Goal: Navigation & Orientation: Find specific page/section

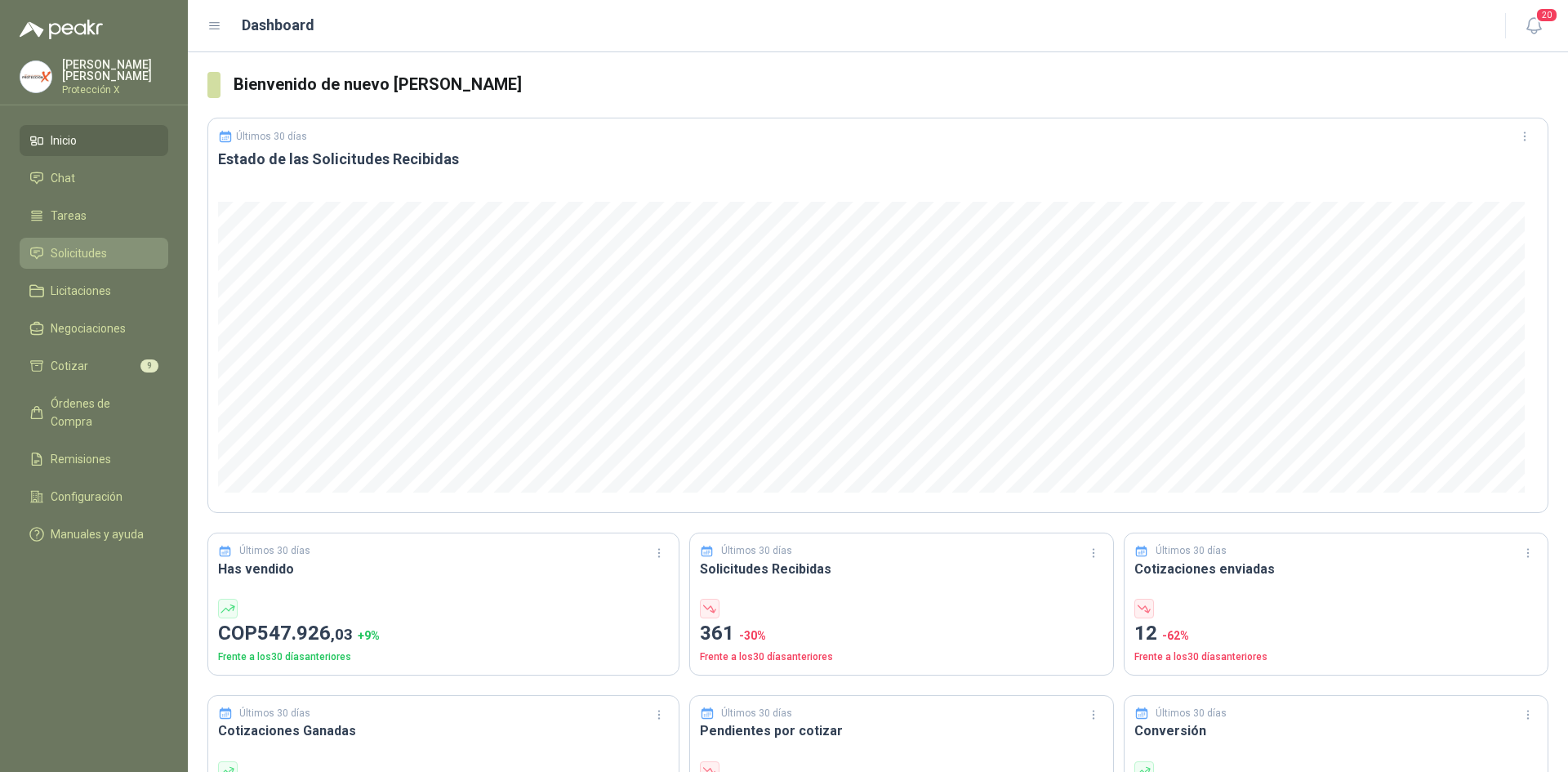
click at [48, 241] on link "Solicitudes" at bounding box center [93, 253] width 149 height 31
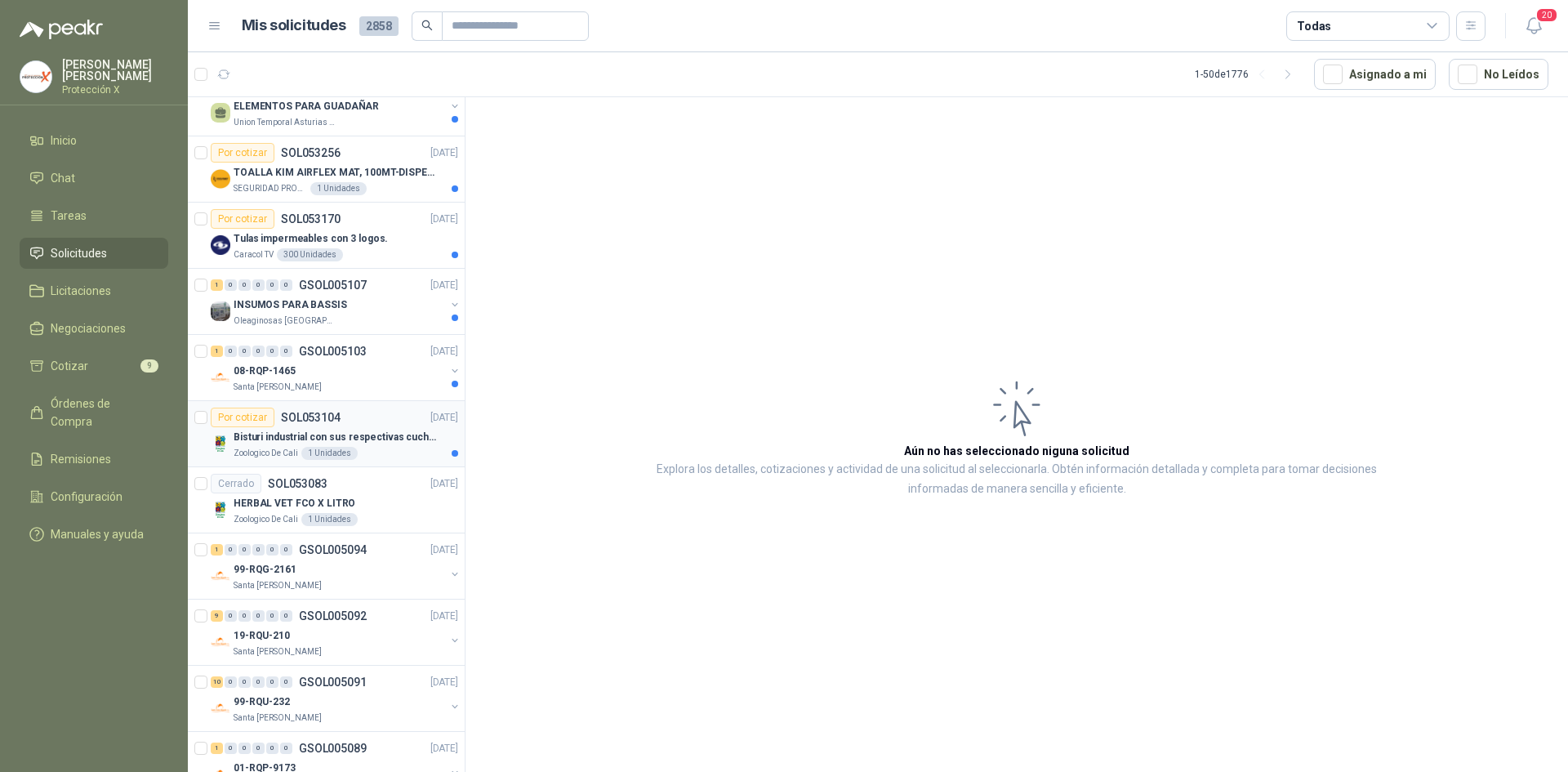
scroll to position [1879, 0]
click at [321, 439] on p "Bisturi industrial con sus respectivas cuchillas segun muestra" at bounding box center [335, 438] width 203 height 16
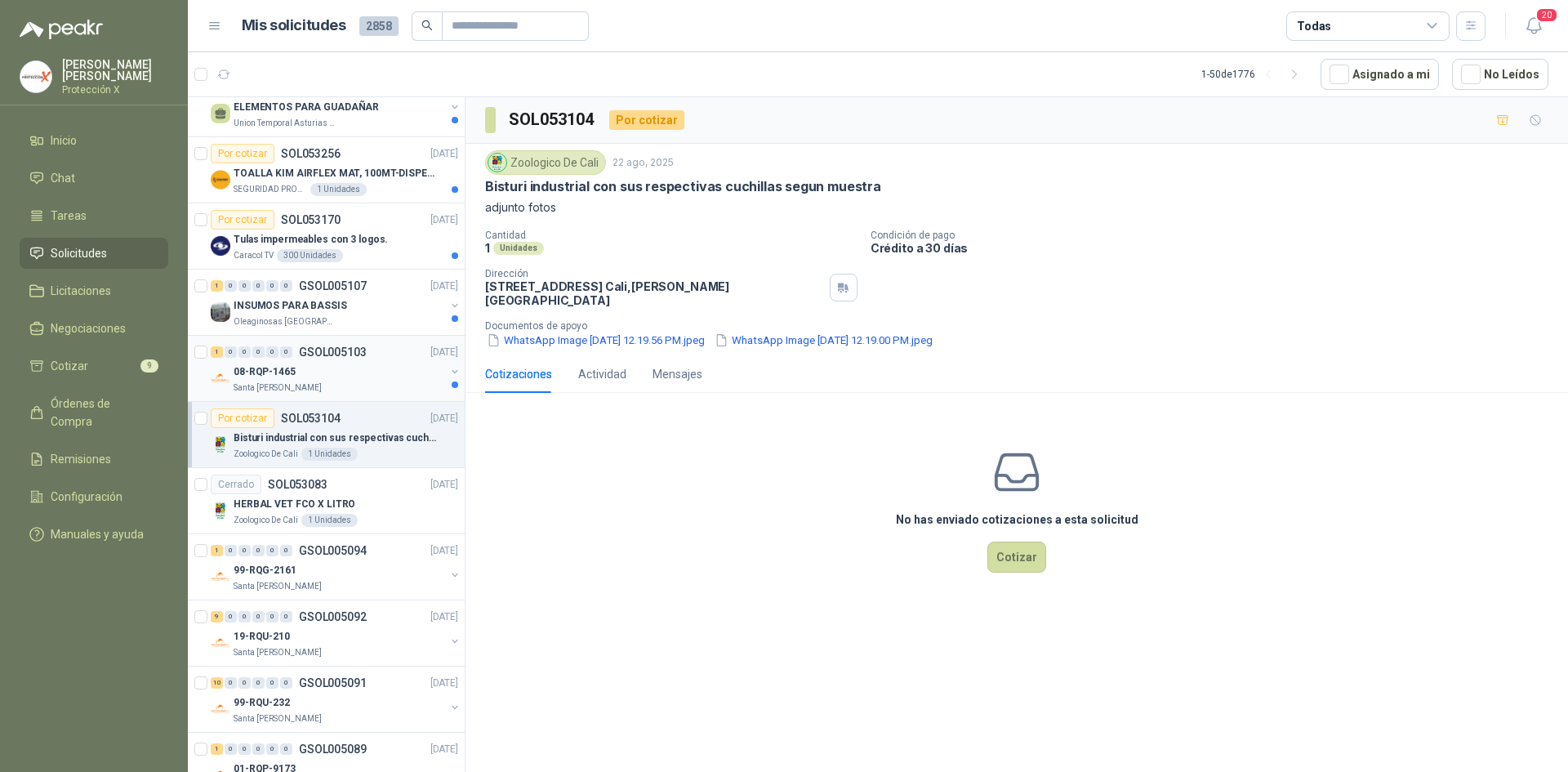
click at [327, 359] on div "1 0 0 0 0 0 GSOL005103 [DATE]" at bounding box center [336, 351] width 251 height 19
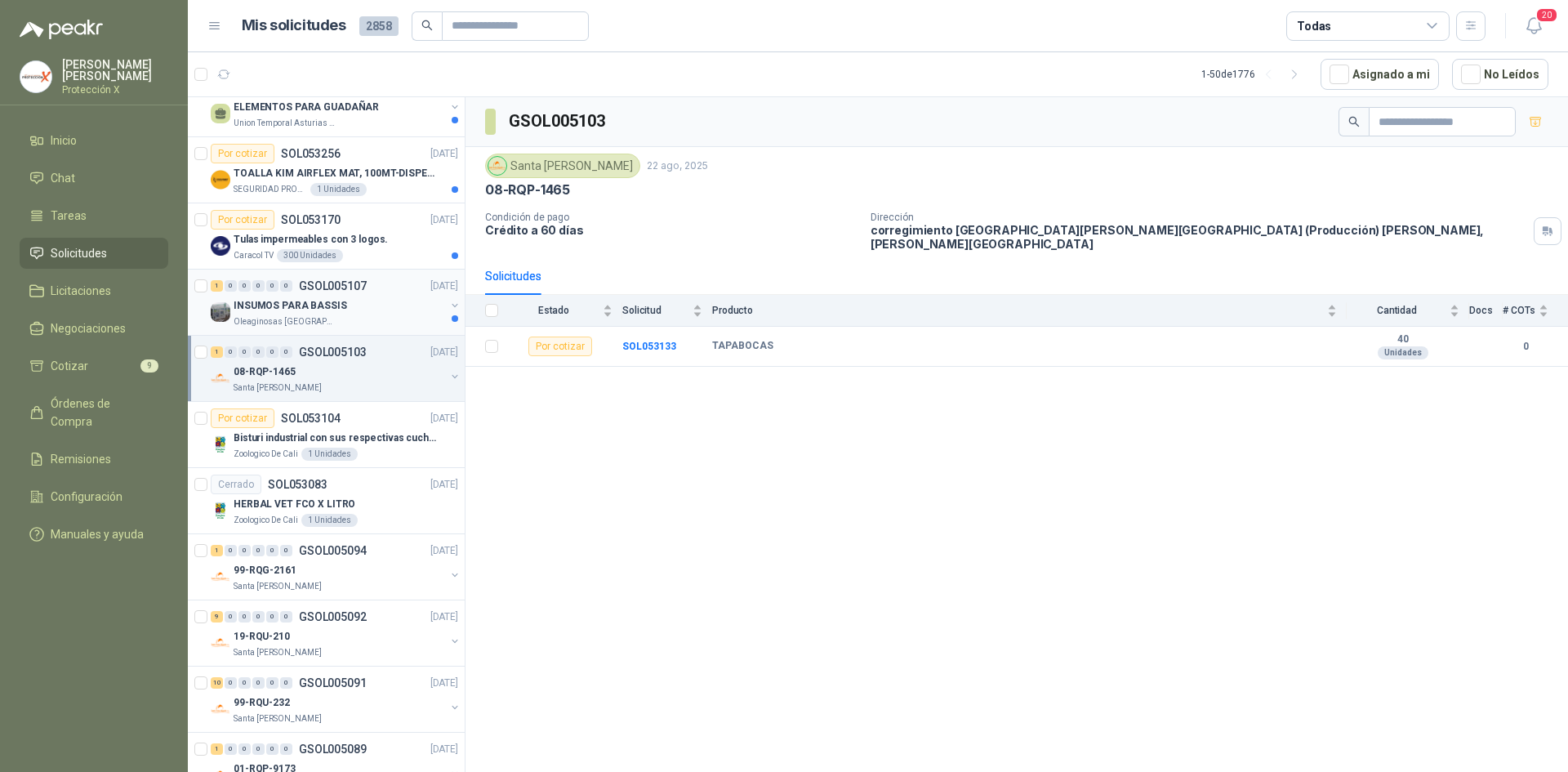
click at [332, 311] on p "INSUMOS PARA BASSIS" at bounding box center [290, 306] width 113 height 16
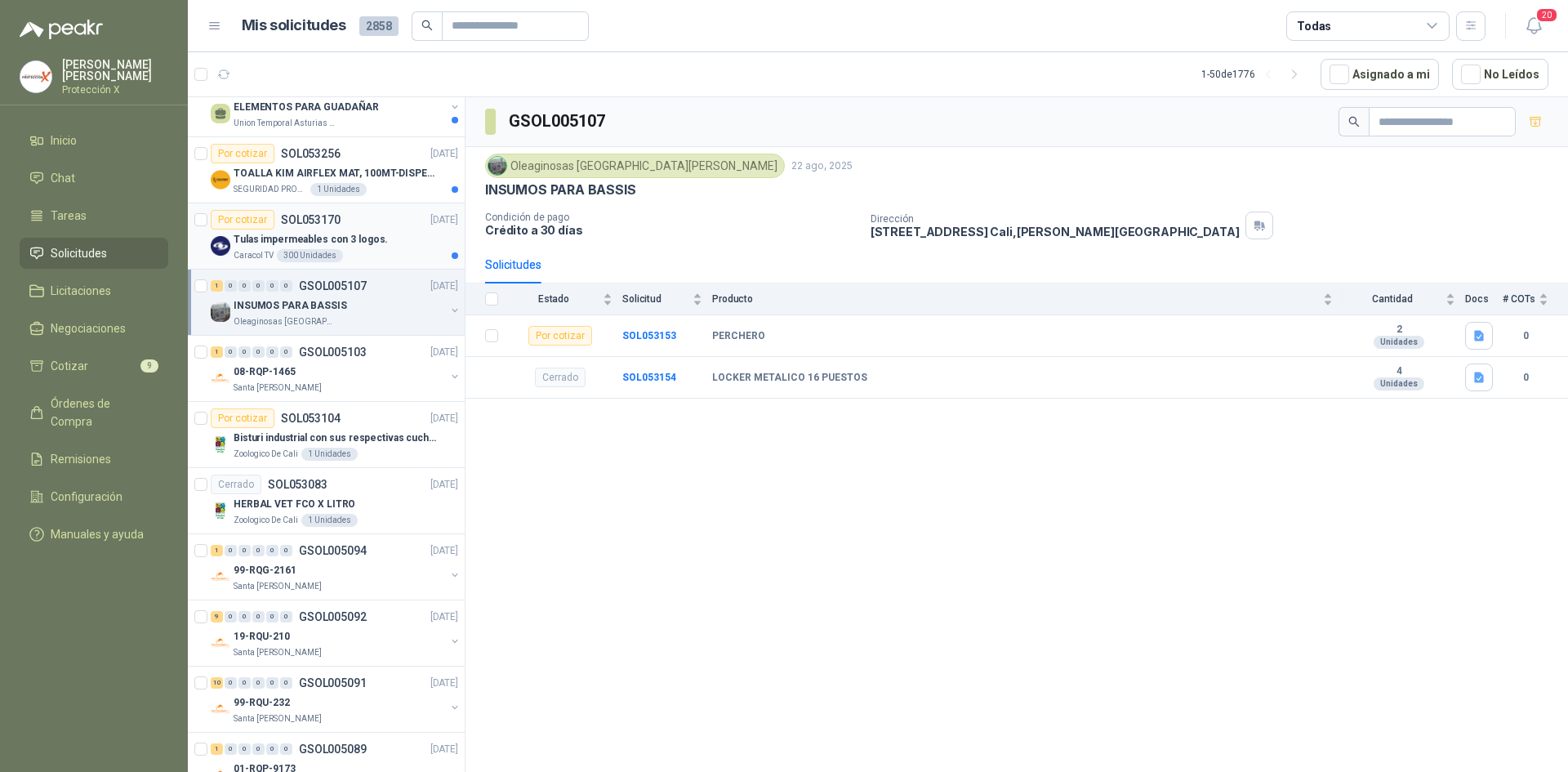
click at [400, 253] on div "Caracol TV 300 Unidades" at bounding box center [346, 255] width 225 height 13
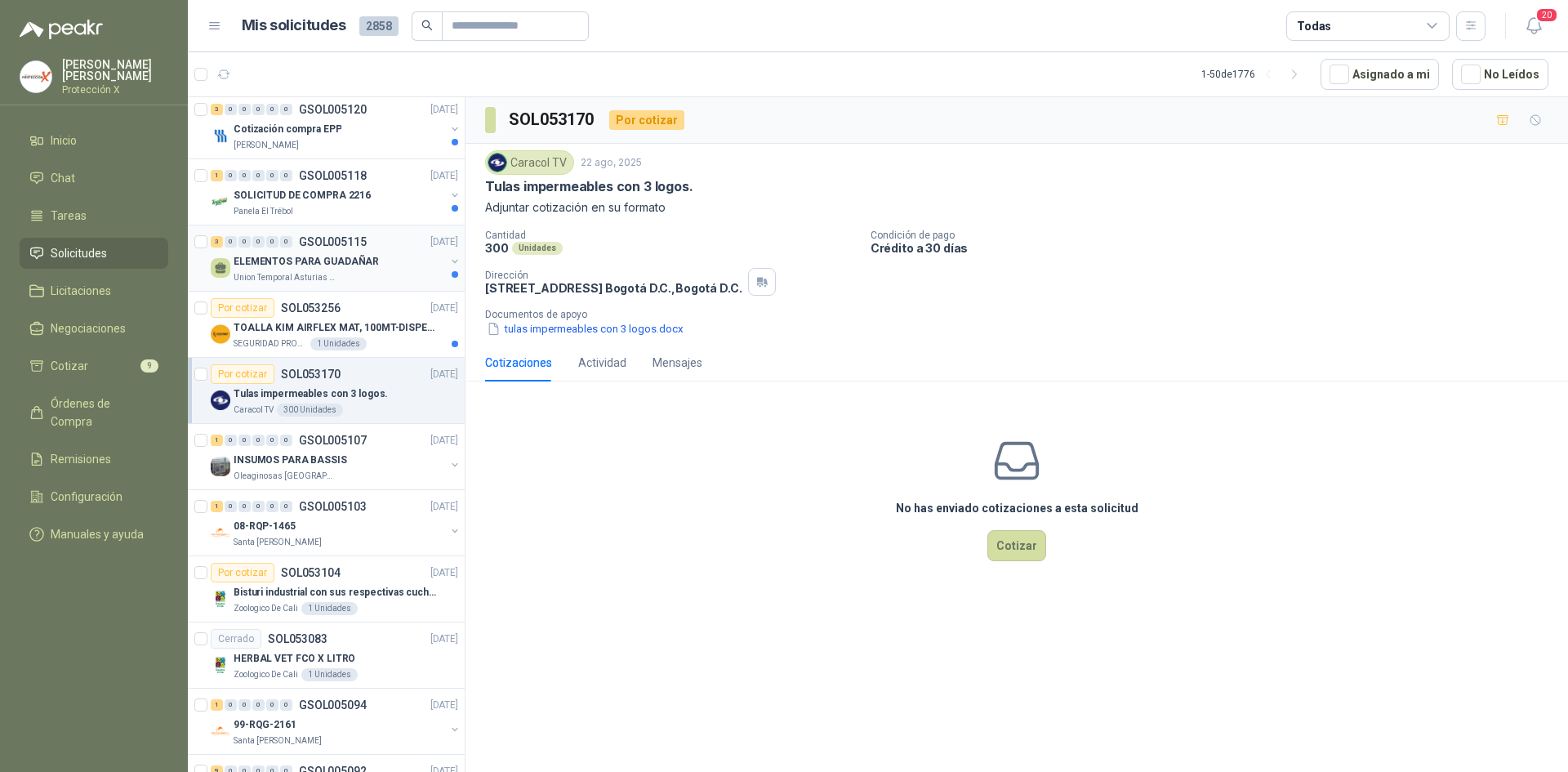
scroll to position [1715, 0]
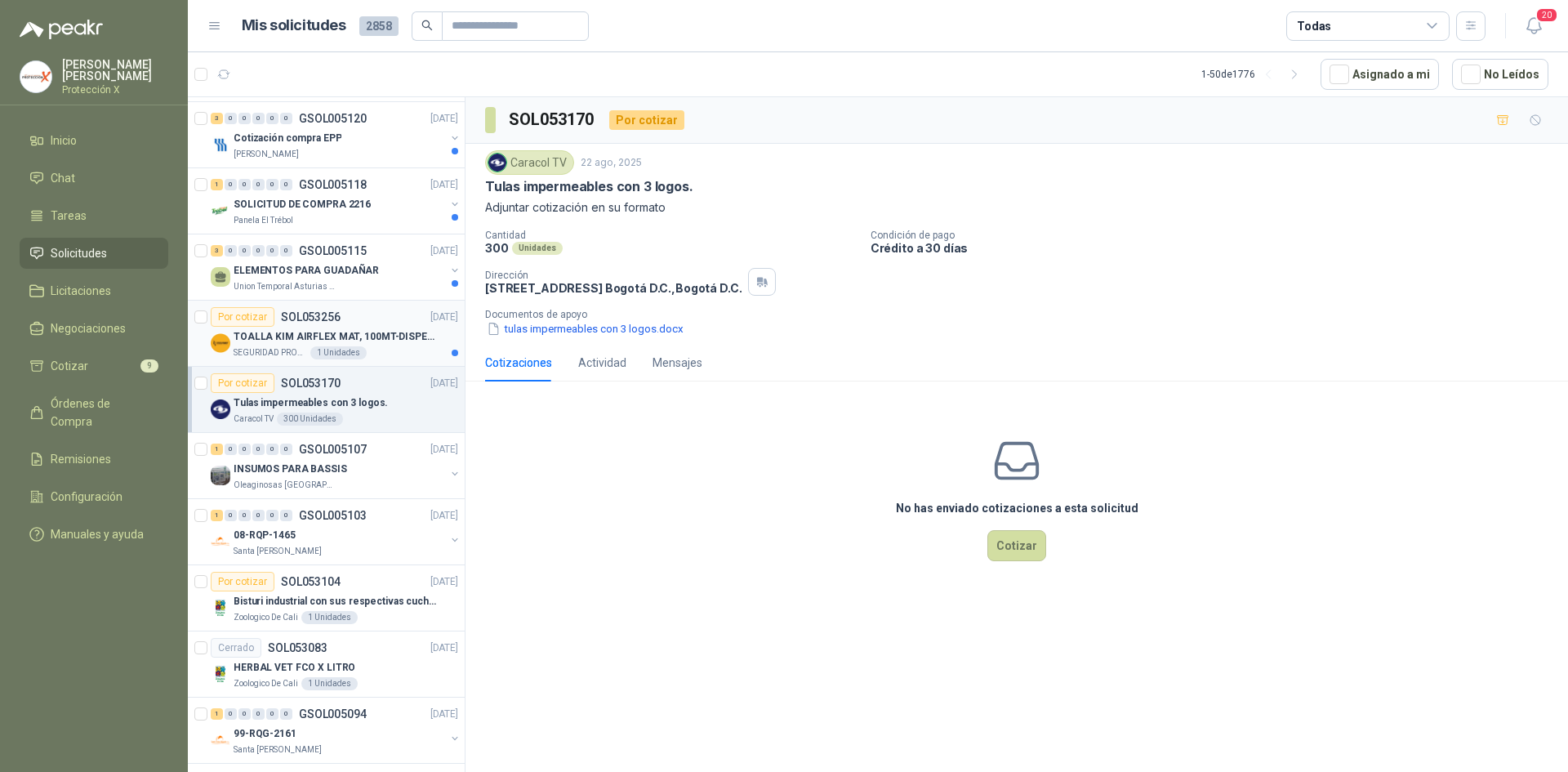
click at [355, 313] on div "Por cotizar SOL053256 [DATE]" at bounding box center [334, 316] width 248 height 19
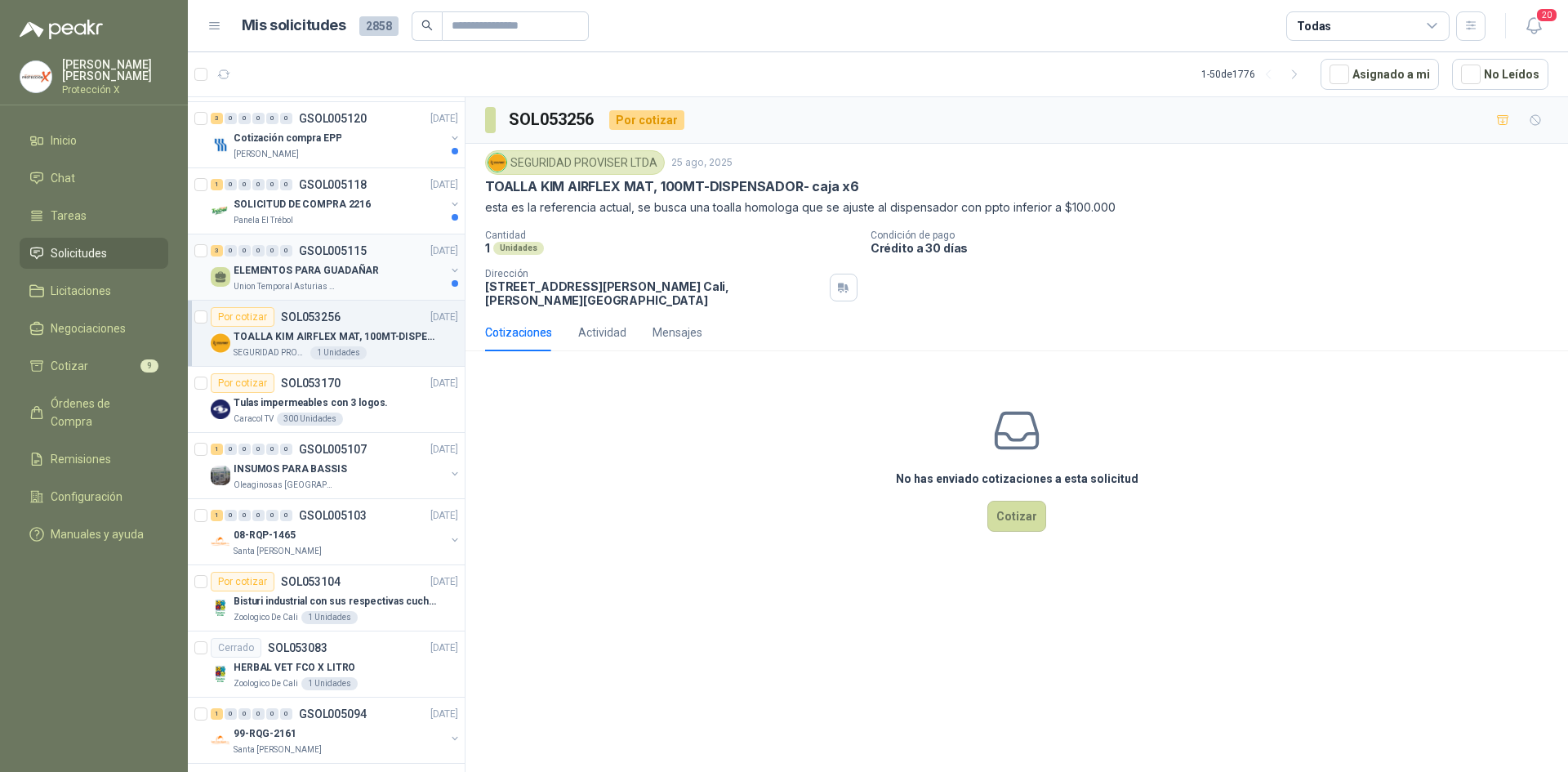
click at [368, 276] on p "ELEMENTOS PARA GUADAÑAR" at bounding box center [305, 271] width 145 height 16
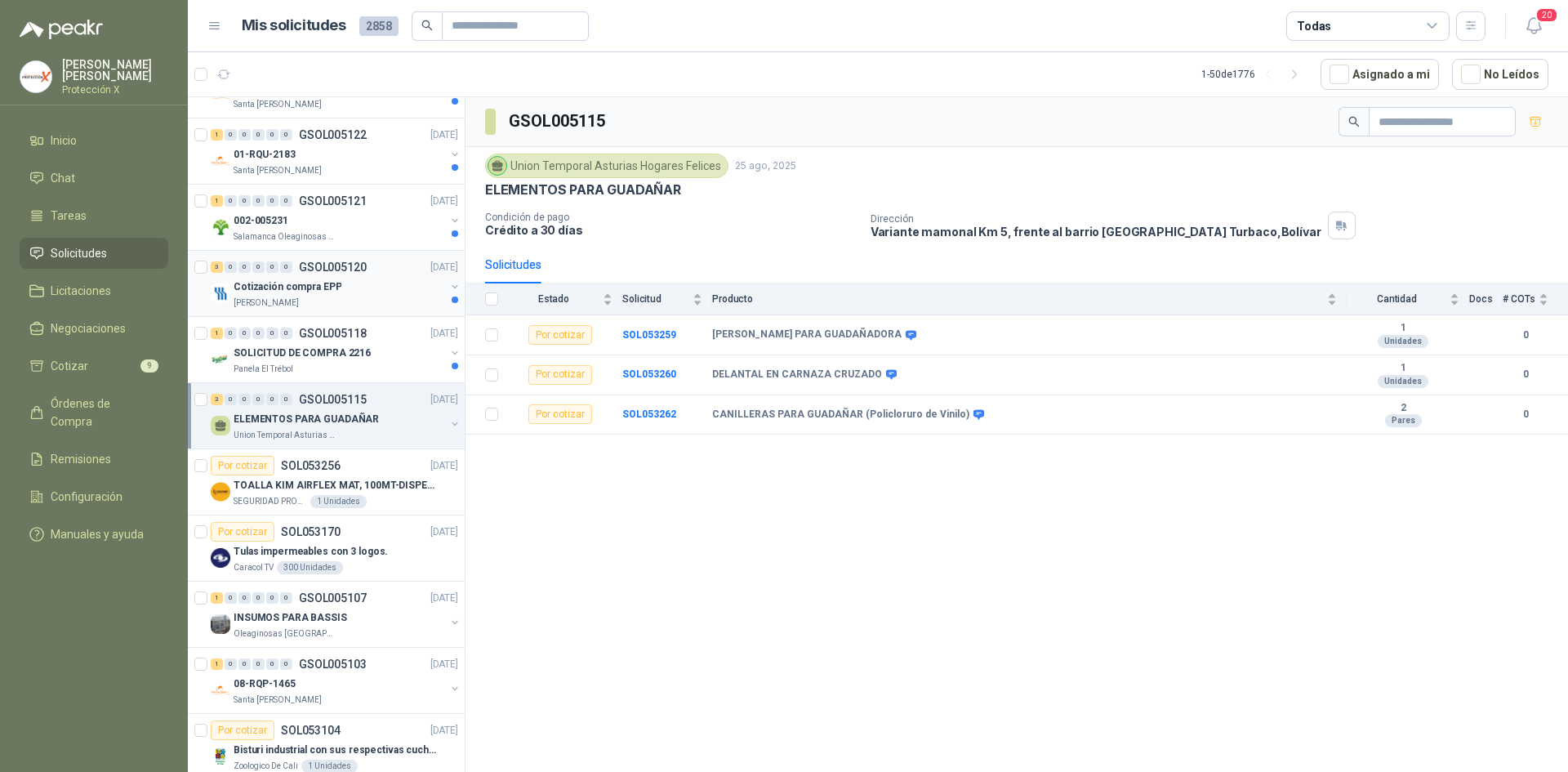
scroll to position [1552, 0]
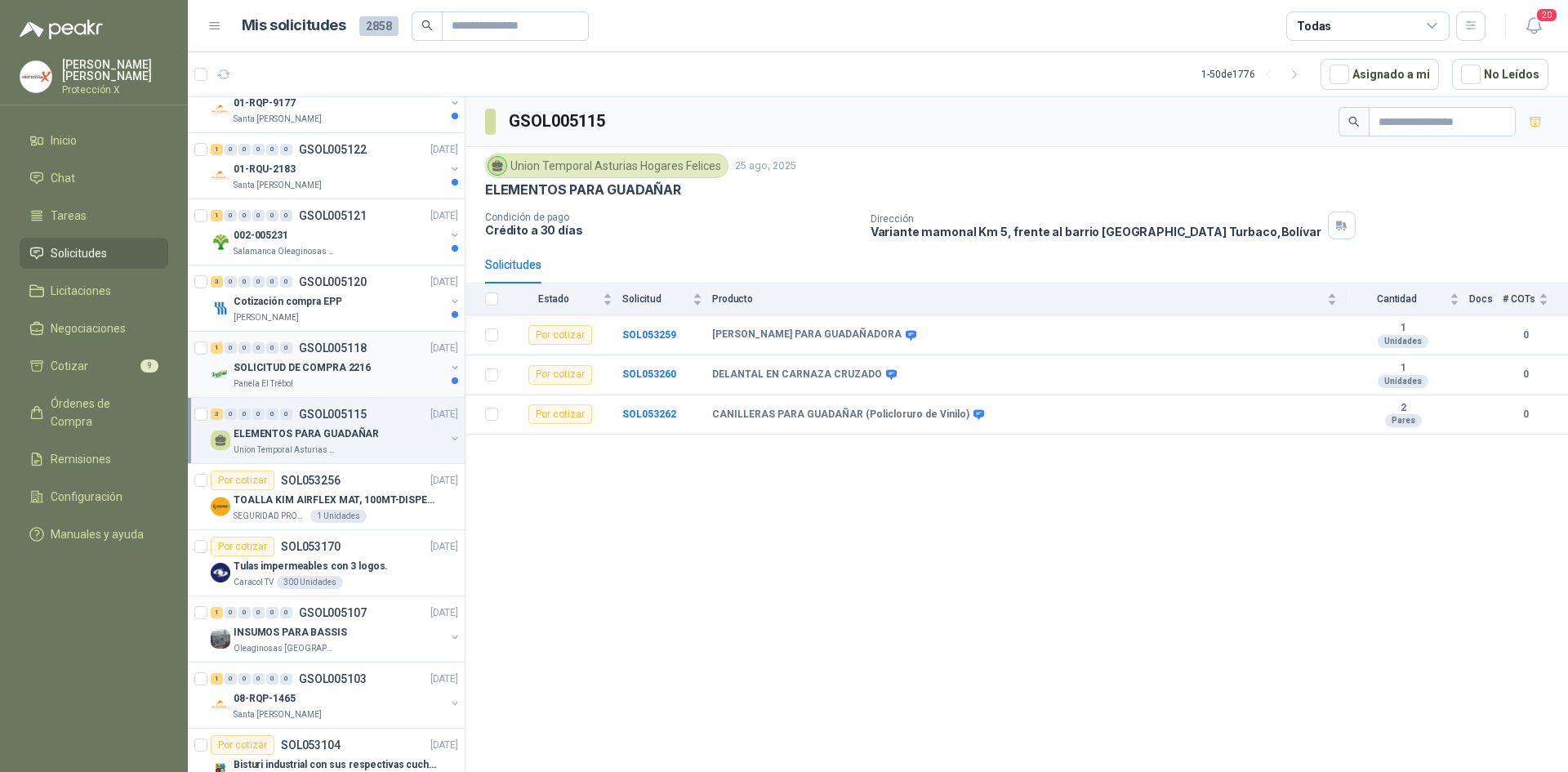
click at [368, 338] on div "1 0 0 0 0 0 GSOL005118 [DATE] SOLICITUD DE COMPRA 2216 Panela El Trébol" at bounding box center [325, 365] width 277 height 66
click at [369, 356] on div "1 0 0 0 0 0 GSOL005118 [DATE]" at bounding box center [336, 348] width 251 height 19
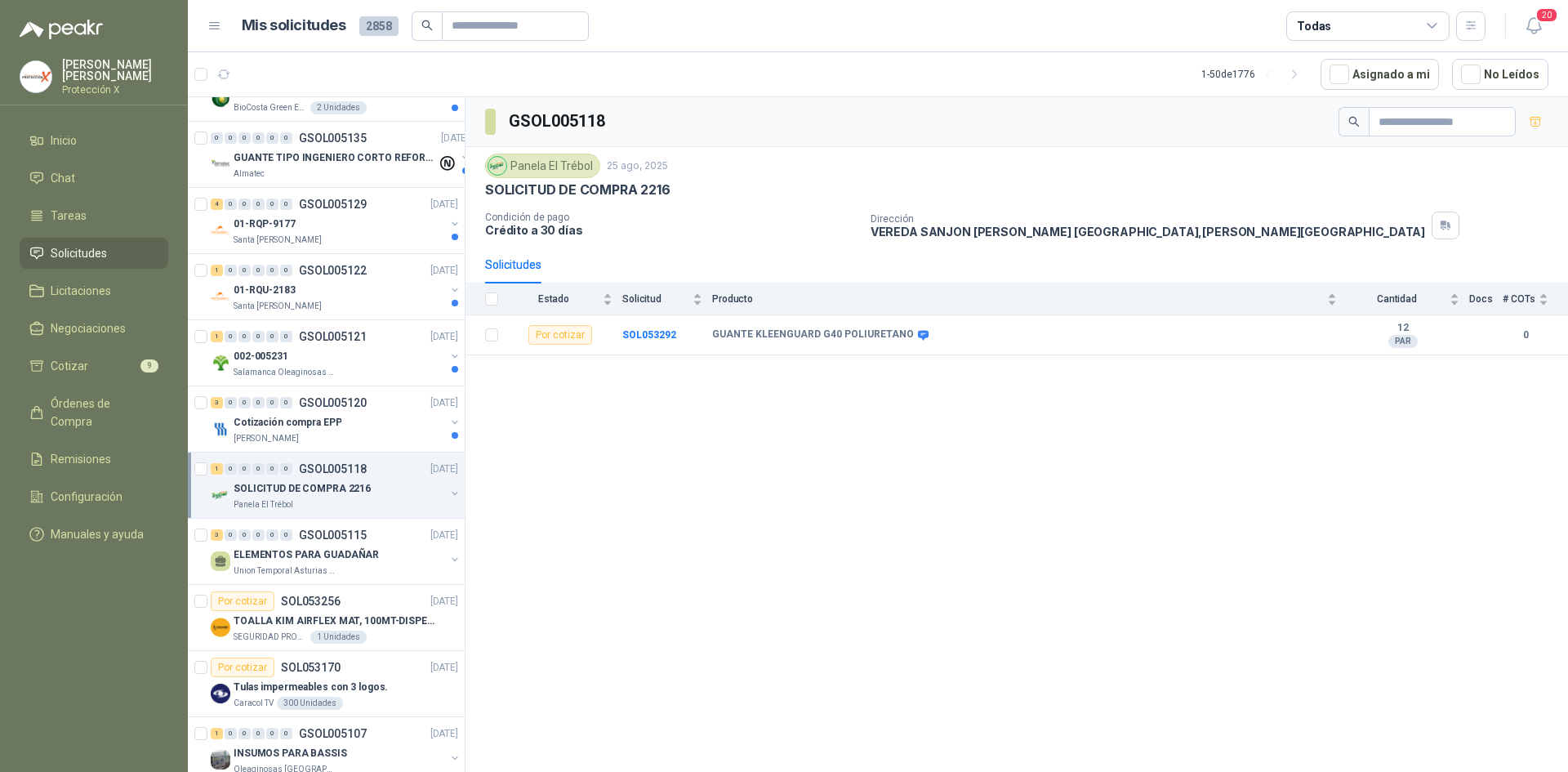
scroll to position [1389, 0]
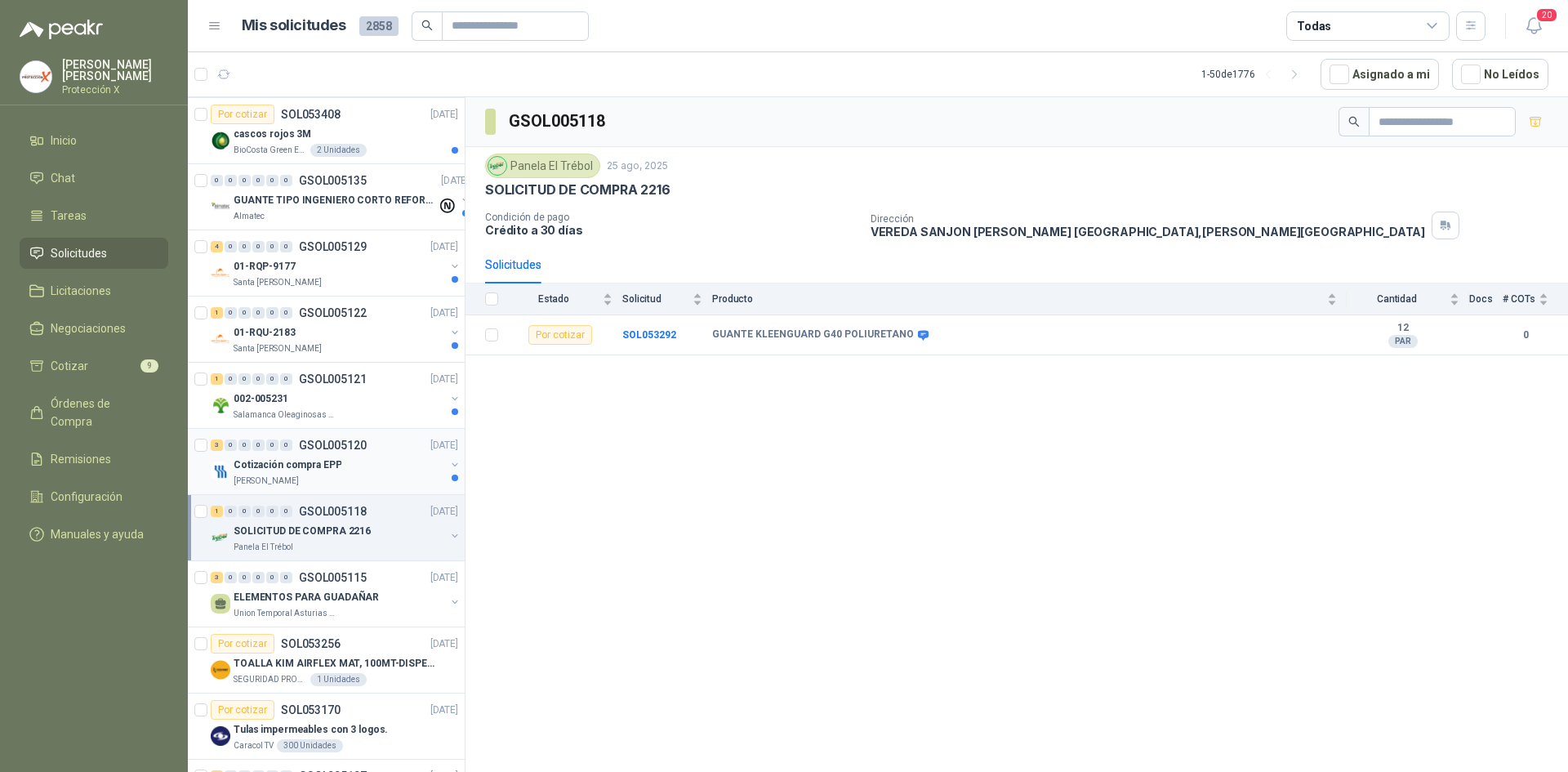
click at [377, 445] on div "3 0 0 0 0 0 GSOL005120 [DATE]" at bounding box center [336, 445] width 251 height 19
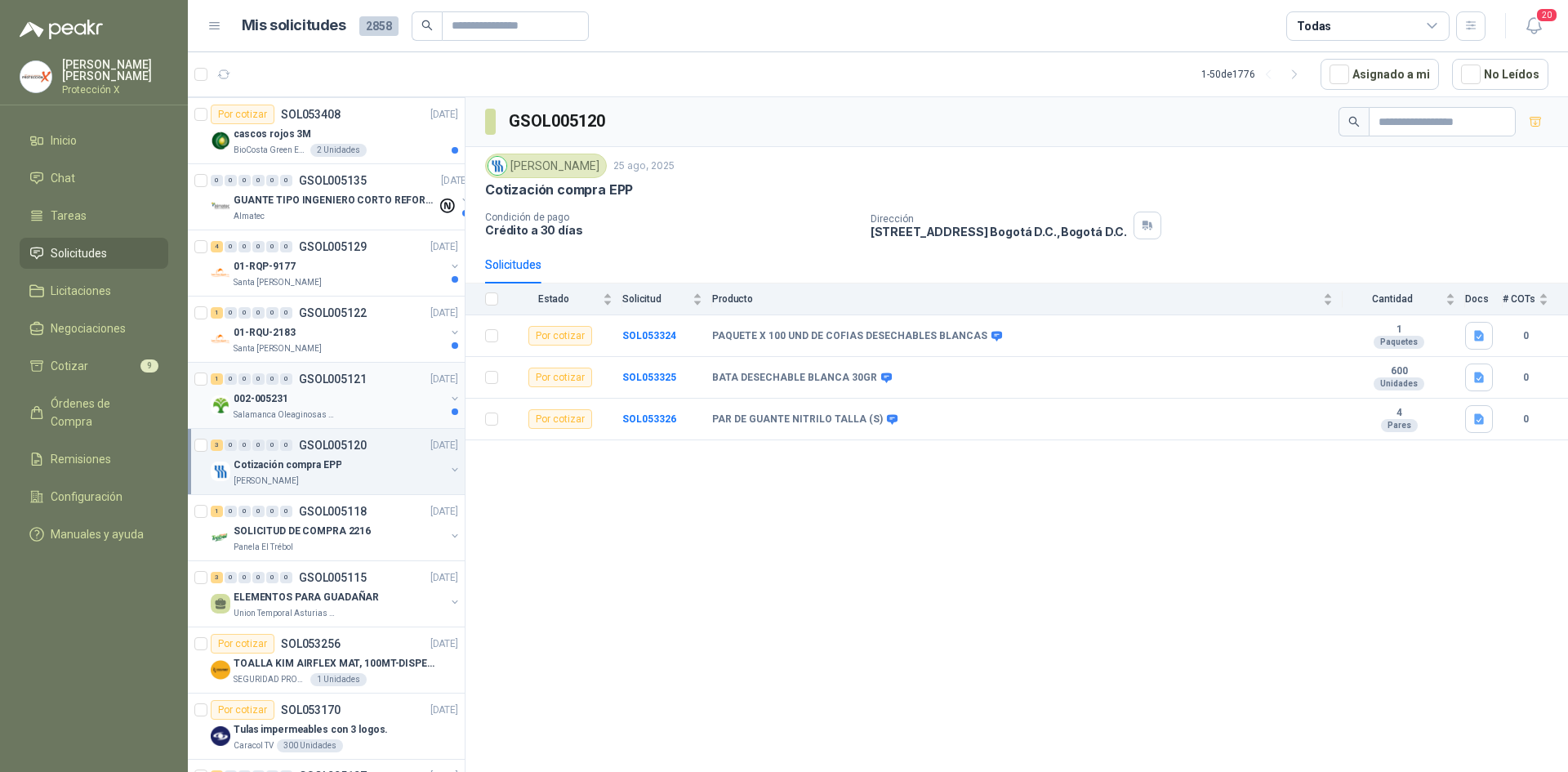
click at [378, 406] on div "002-005231" at bounding box center [338, 398] width 211 height 19
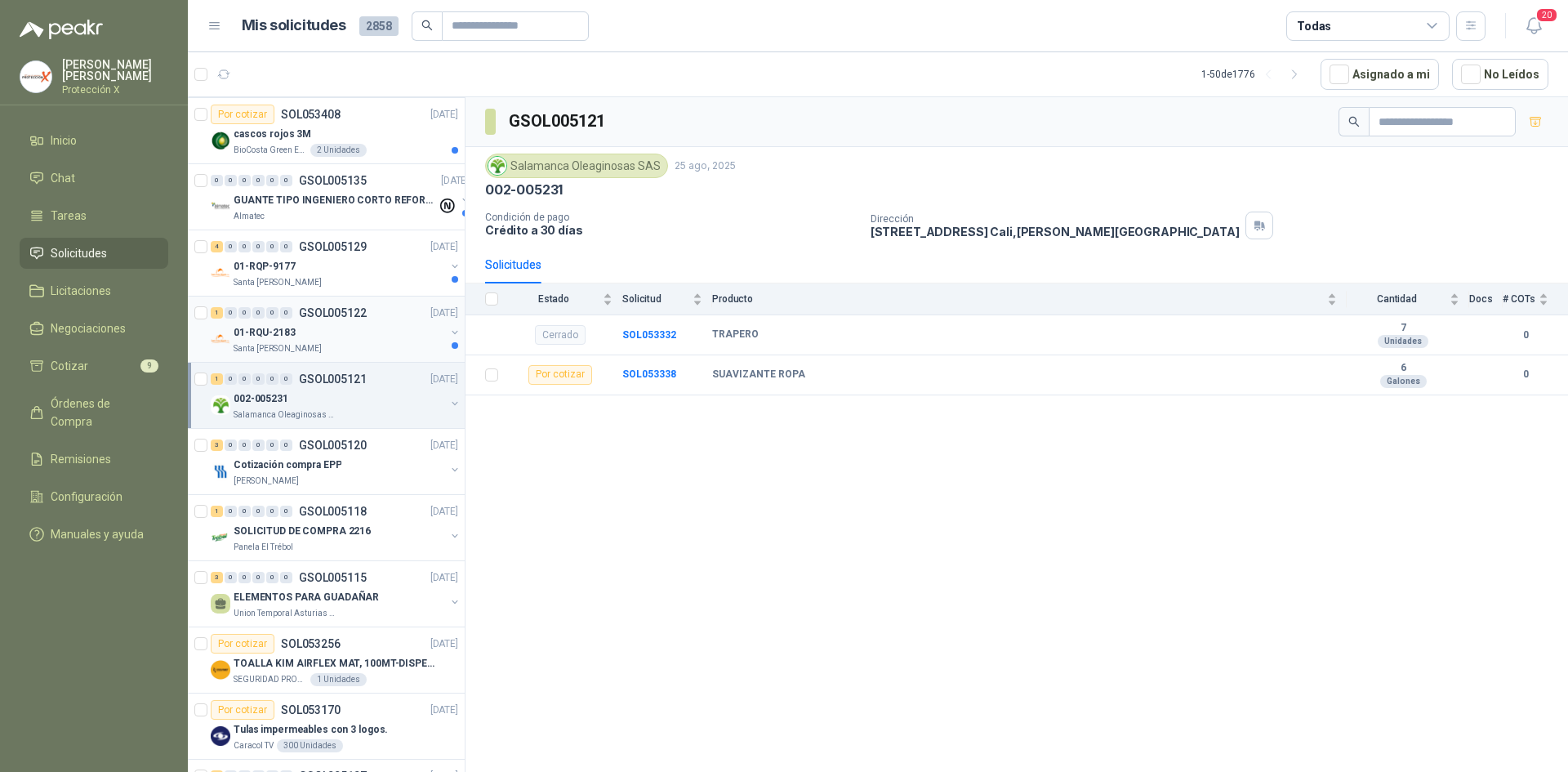
click at [377, 348] on div "Santa [PERSON_NAME]" at bounding box center [338, 348] width 211 height 13
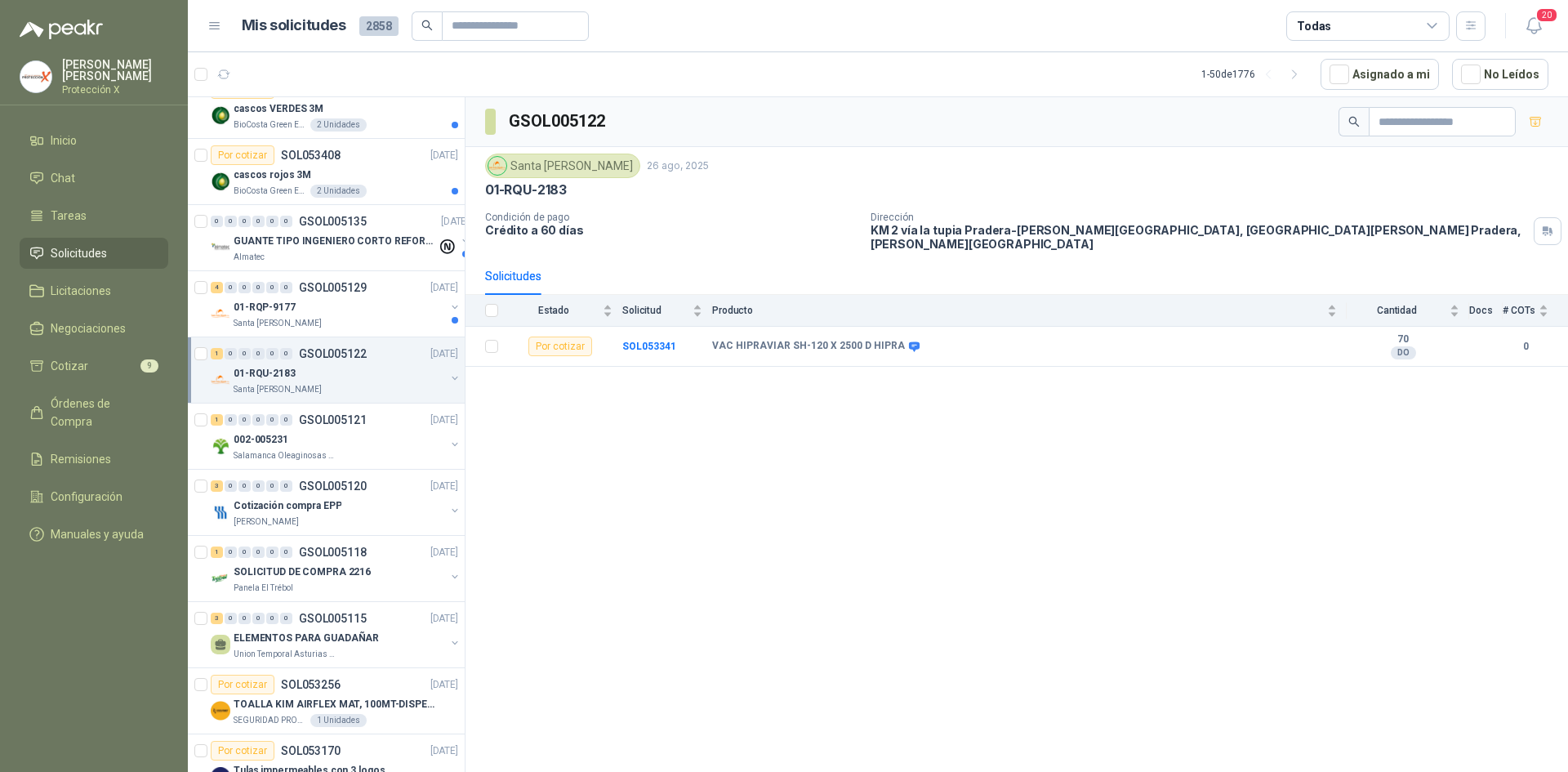
scroll to position [1307, 0]
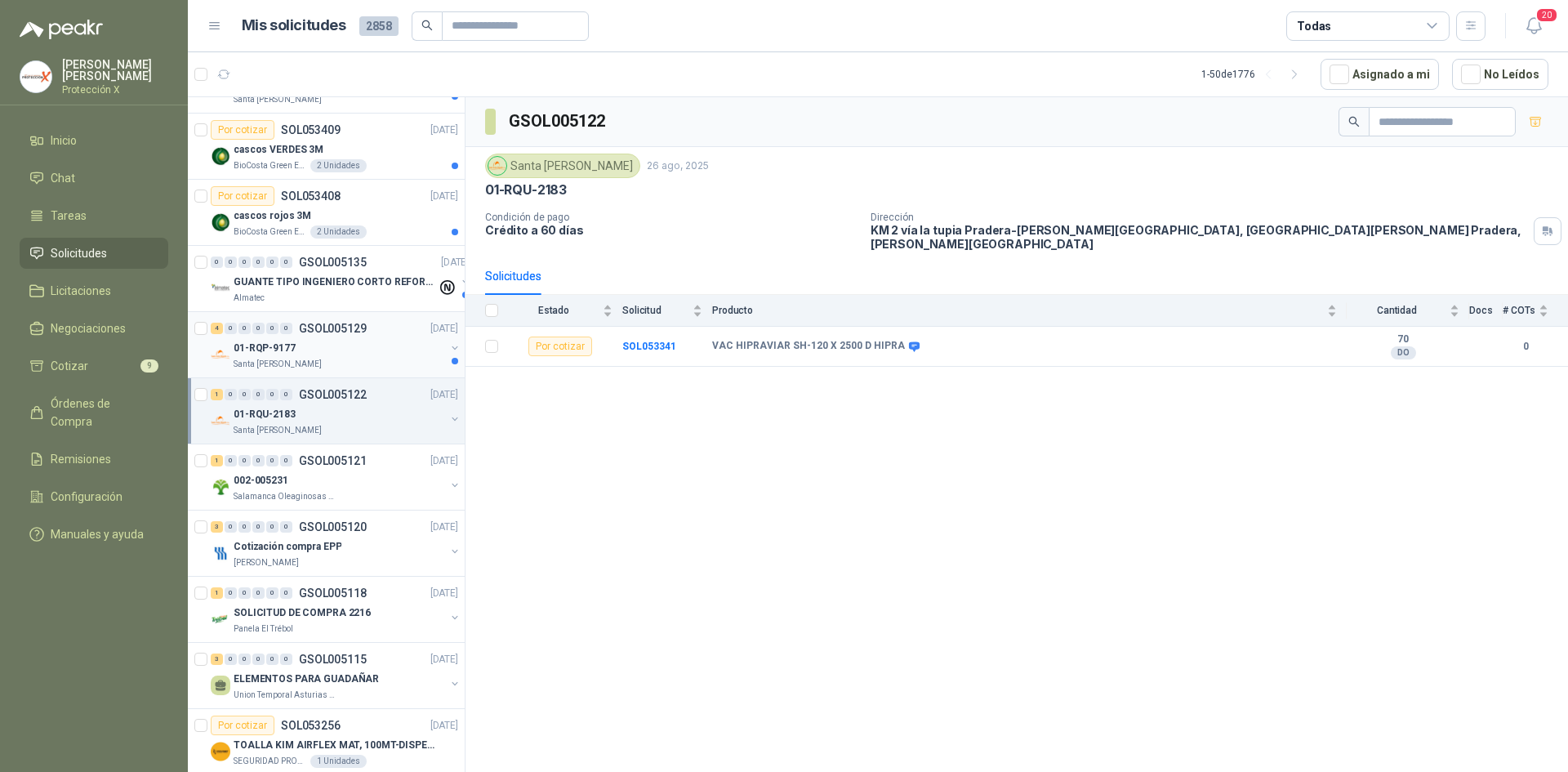
click at [377, 348] on div "01-RQP-9177" at bounding box center [338, 348] width 211 height 19
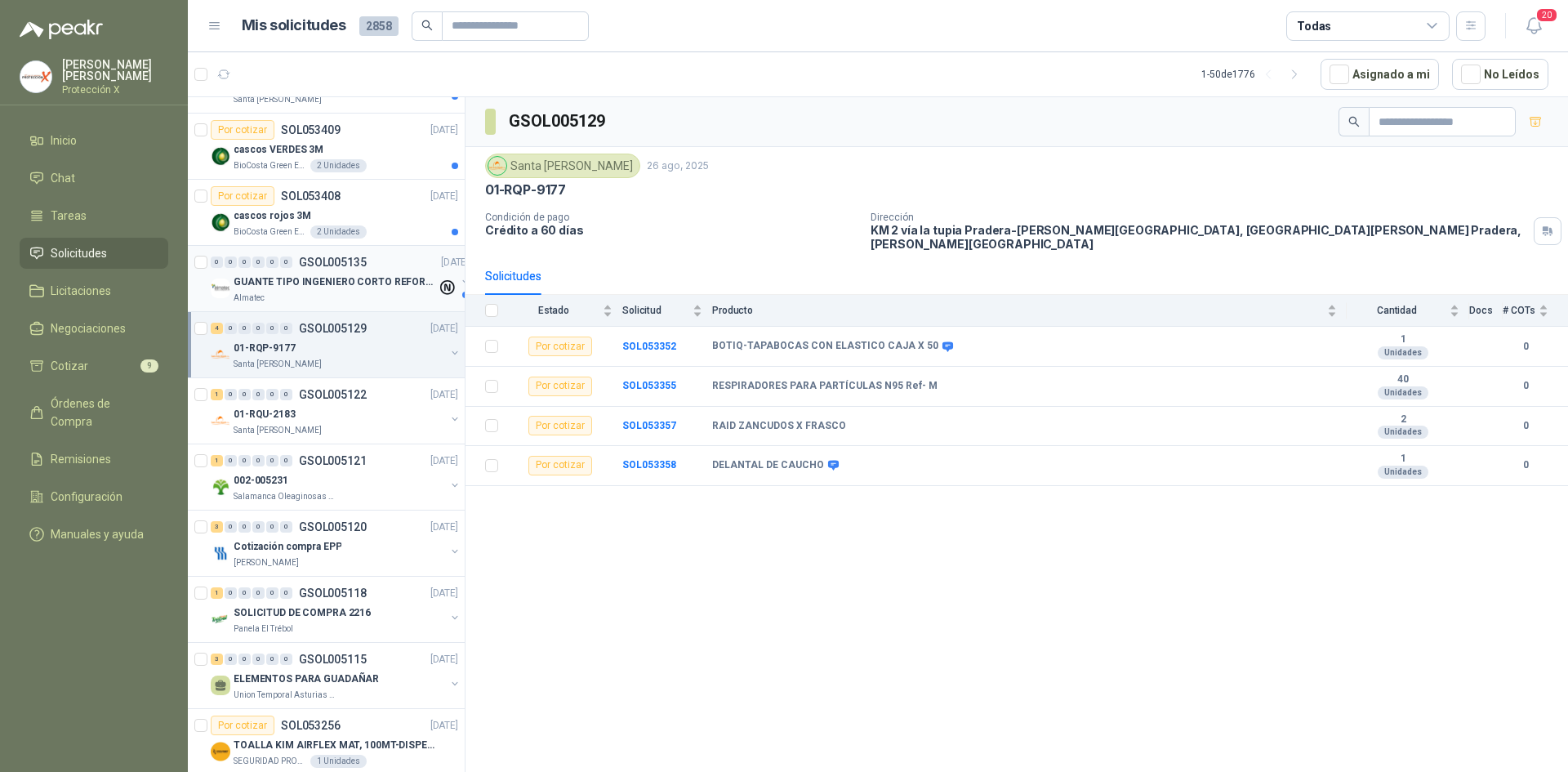
click at [355, 279] on p "GUANTE TIPO INGENIERO CORTO REFORZADO" at bounding box center [335, 282] width 203 height 16
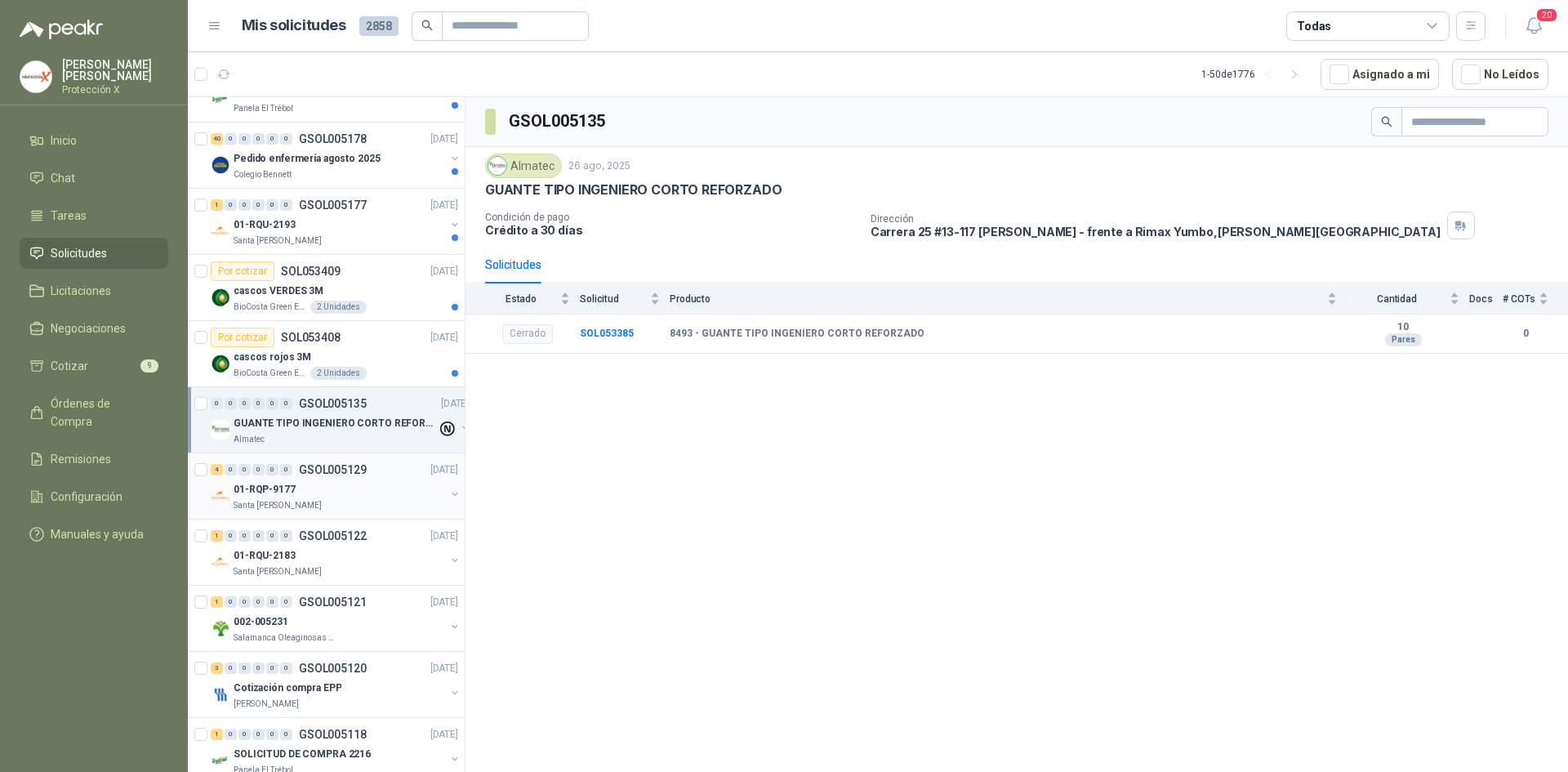
scroll to position [1143, 0]
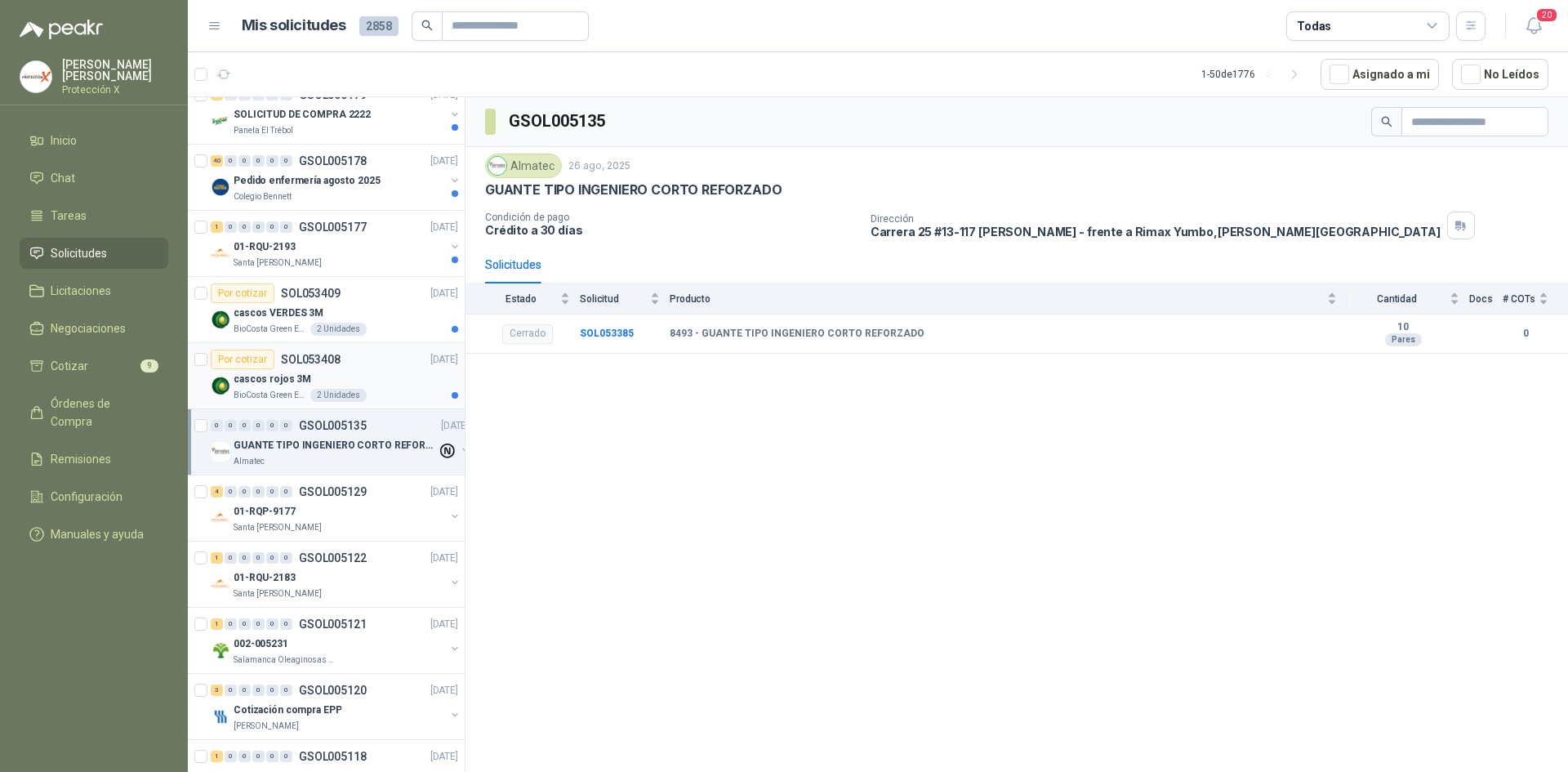
click at [342, 364] on div "Por cotizar SOL053408 [DATE]" at bounding box center [334, 359] width 248 height 19
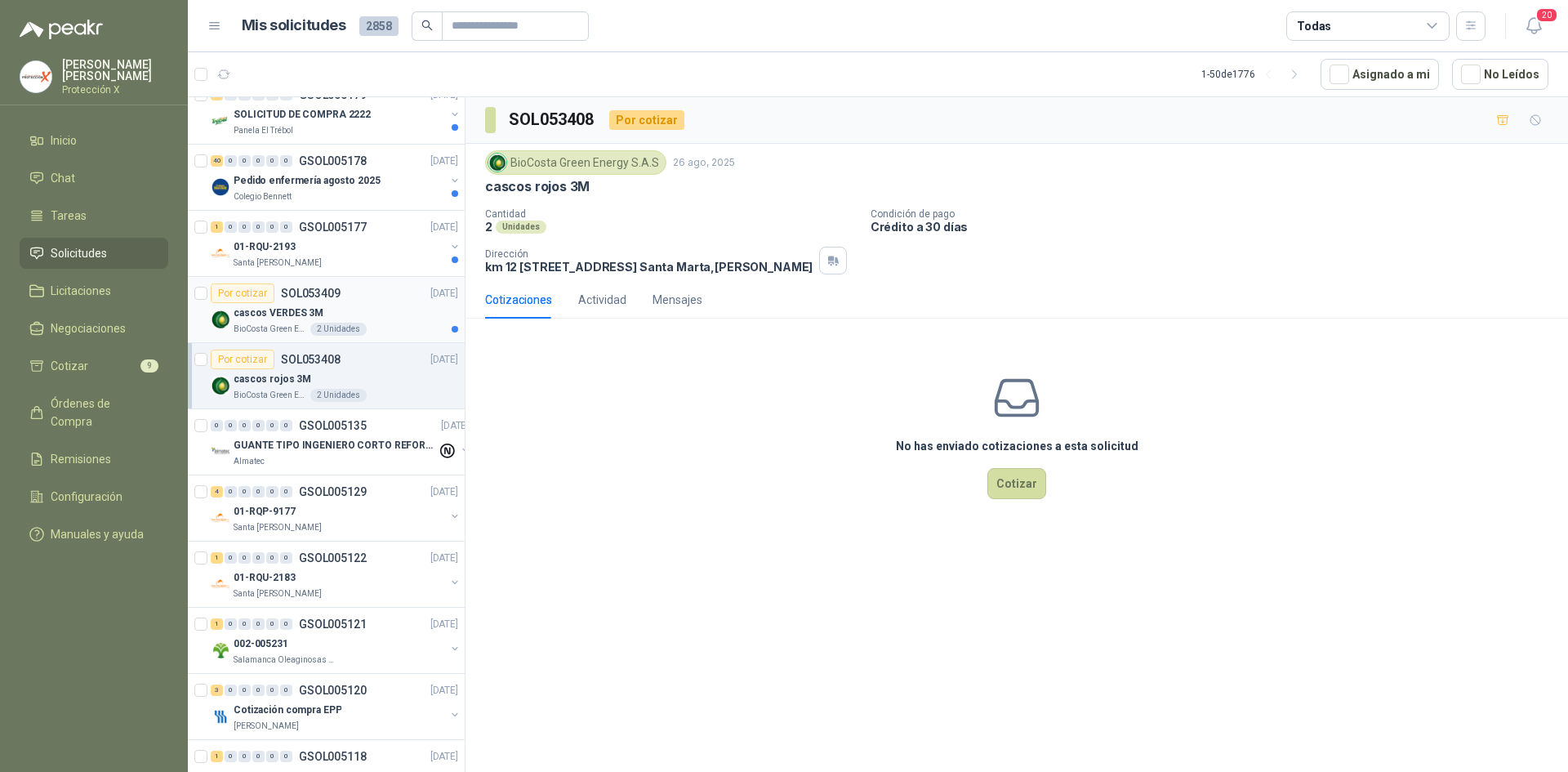
click at [379, 332] on div "BioCosta Green Energy S.A.S 2 Unidades" at bounding box center [346, 329] width 225 height 13
click at [346, 261] on div "Santa [PERSON_NAME]" at bounding box center [338, 263] width 211 height 13
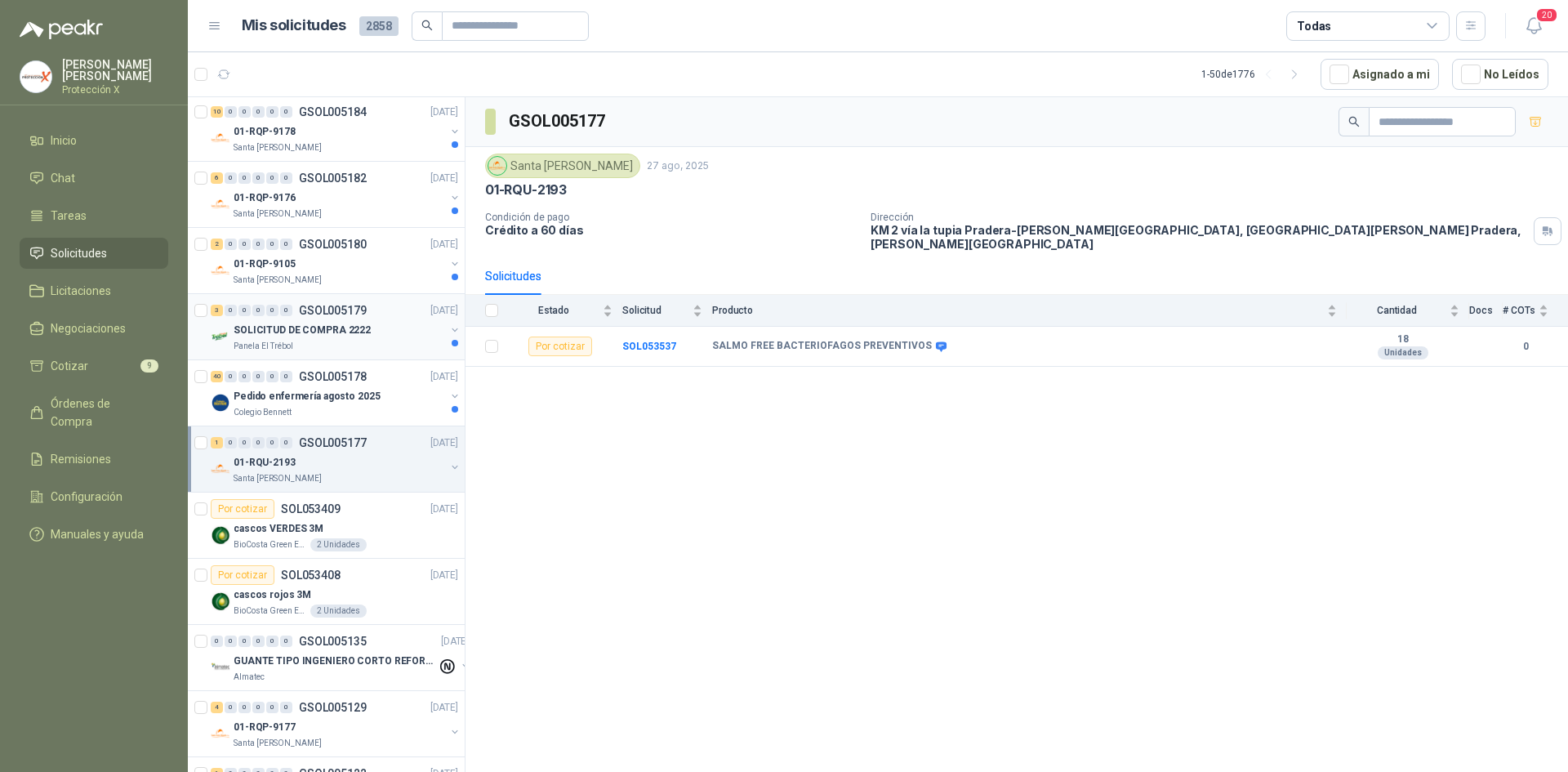
scroll to position [898, 0]
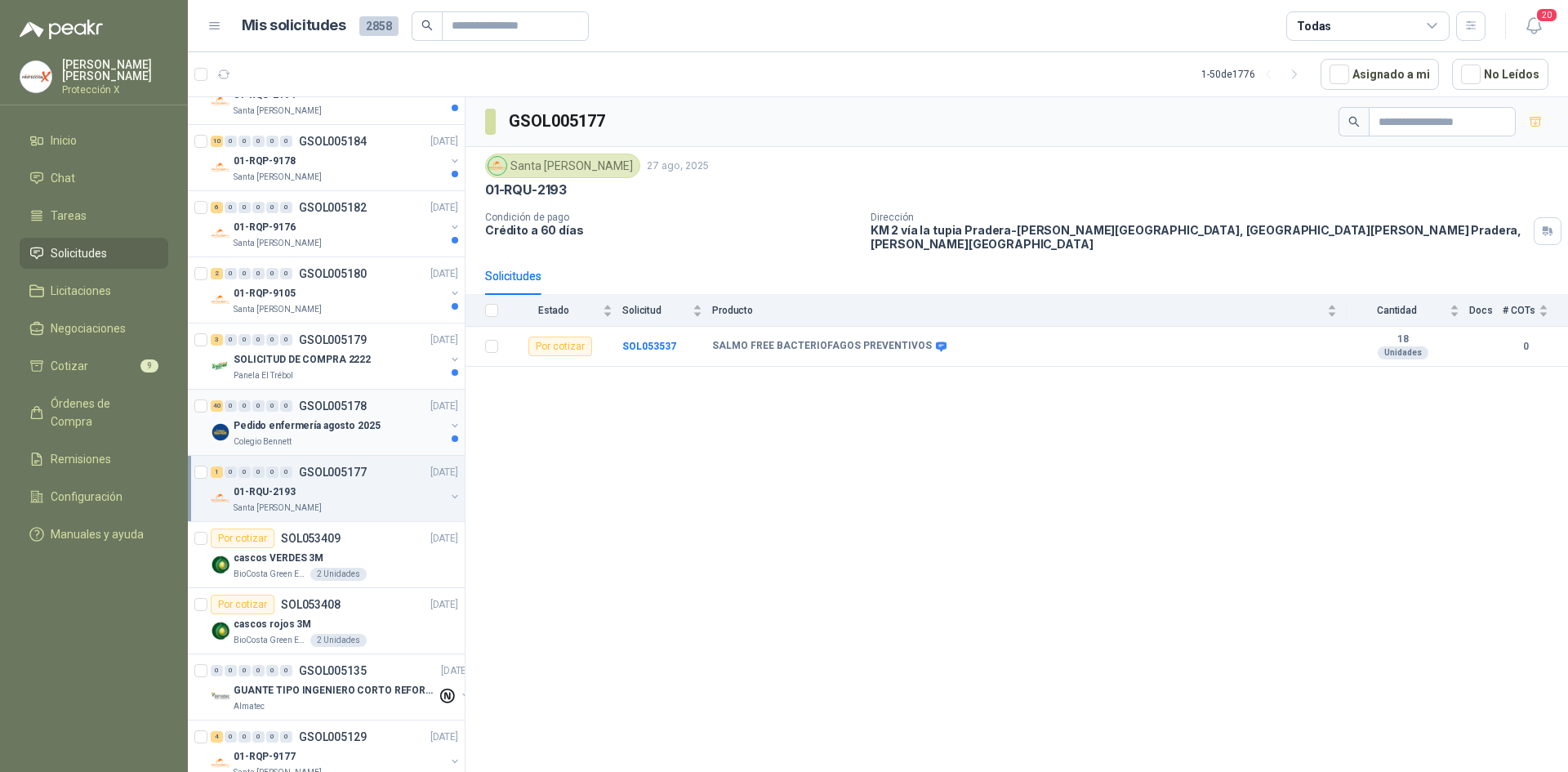
click at [381, 411] on div "40 0 0 0 0 0 GSOL005178 [DATE]" at bounding box center [336, 405] width 251 height 19
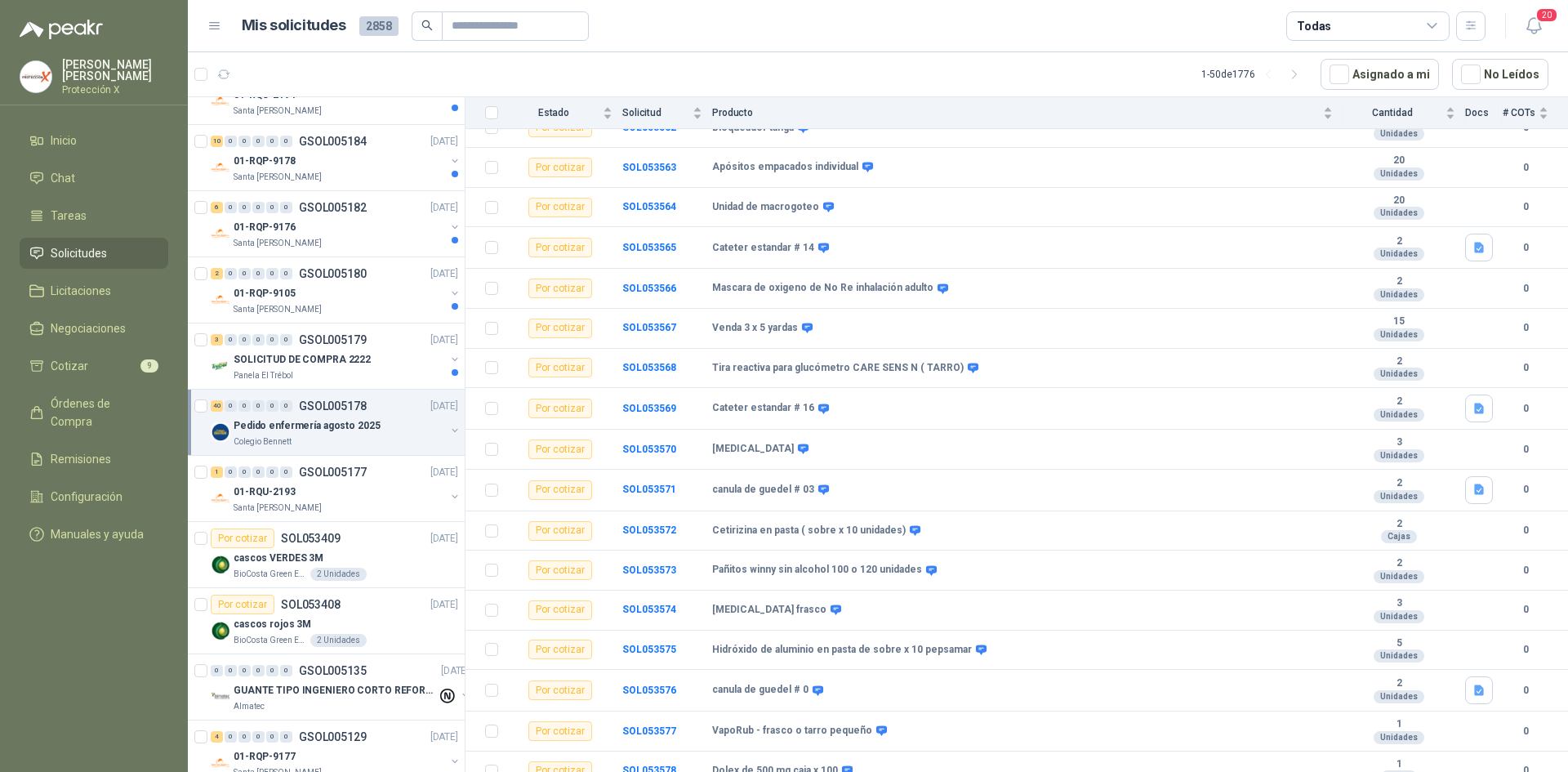
scroll to position [1142, 0]
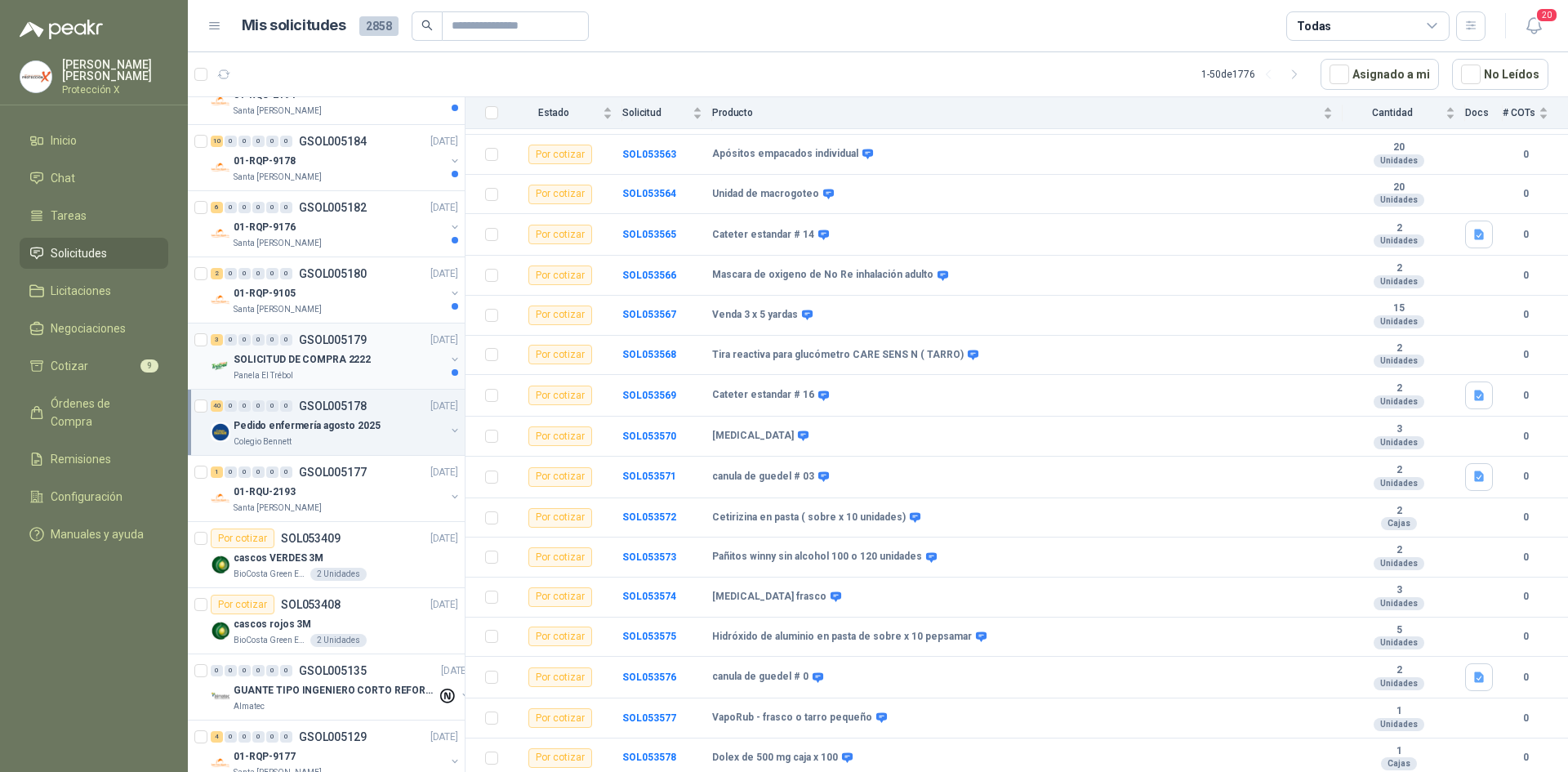
click at [340, 347] on div "3 0 0 0 0 0 GSOL005179 [DATE]" at bounding box center [336, 339] width 251 height 19
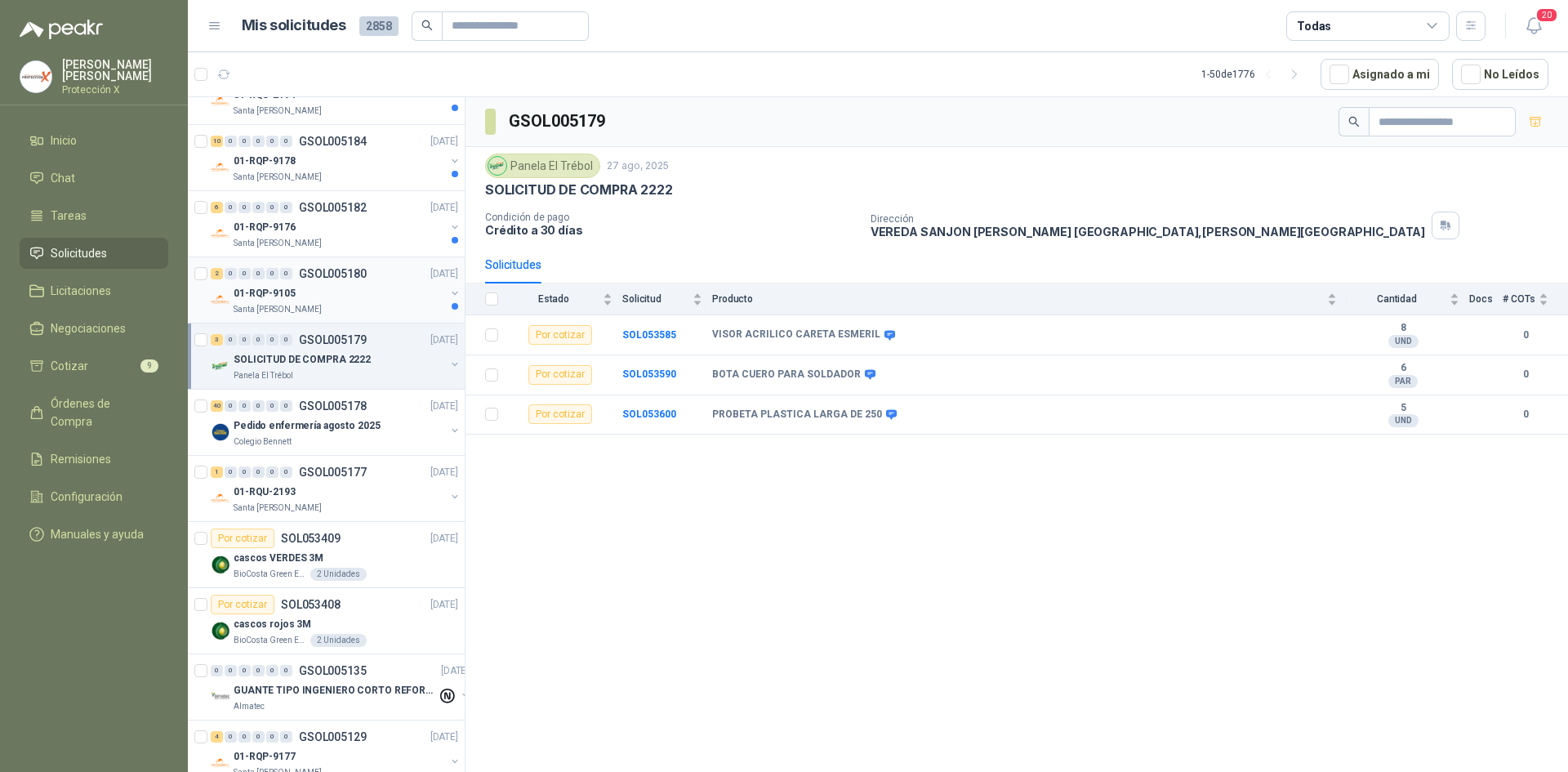
click at [344, 316] on div "Santa [PERSON_NAME]" at bounding box center [338, 309] width 211 height 13
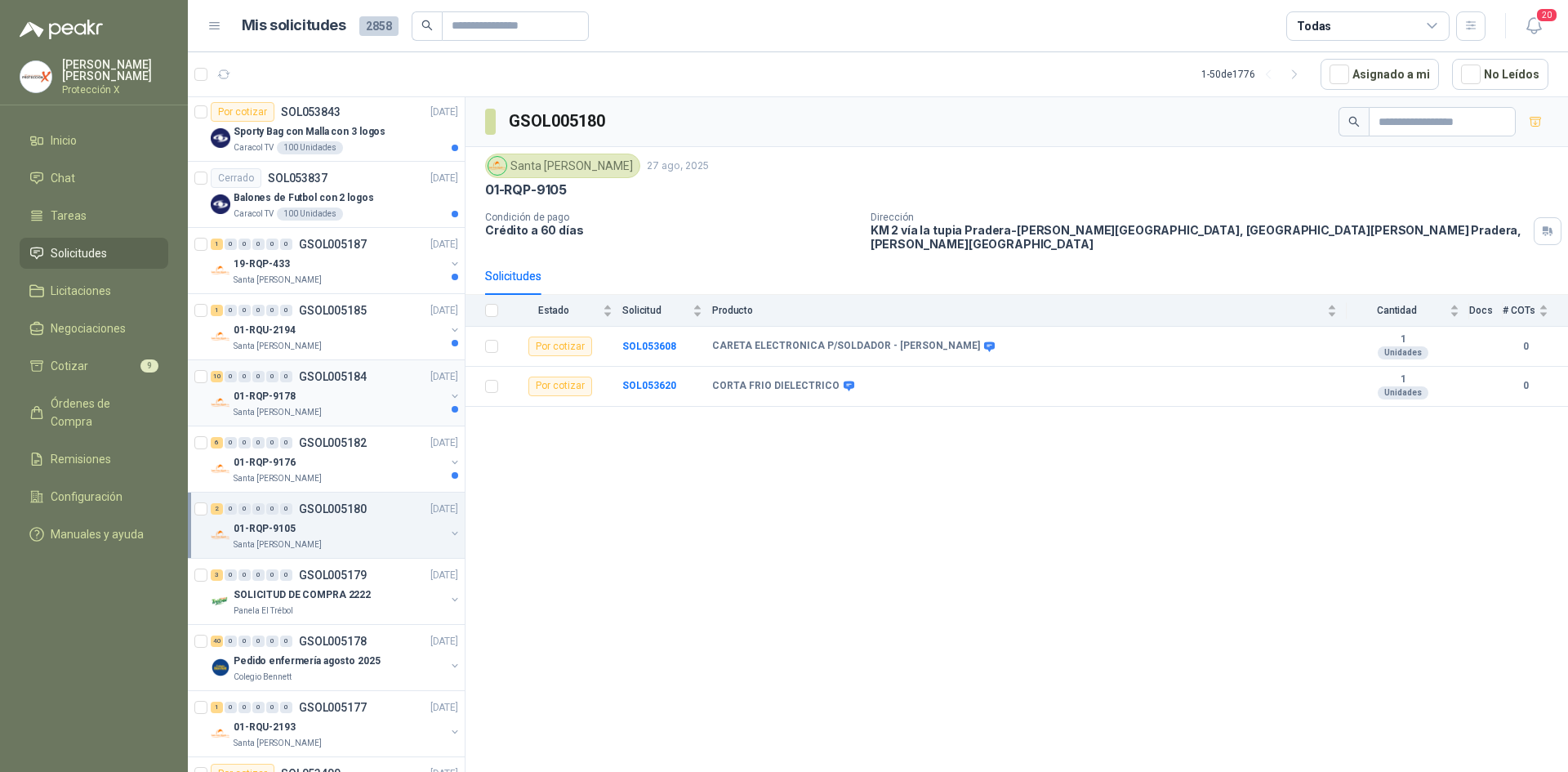
scroll to position [653, 0]
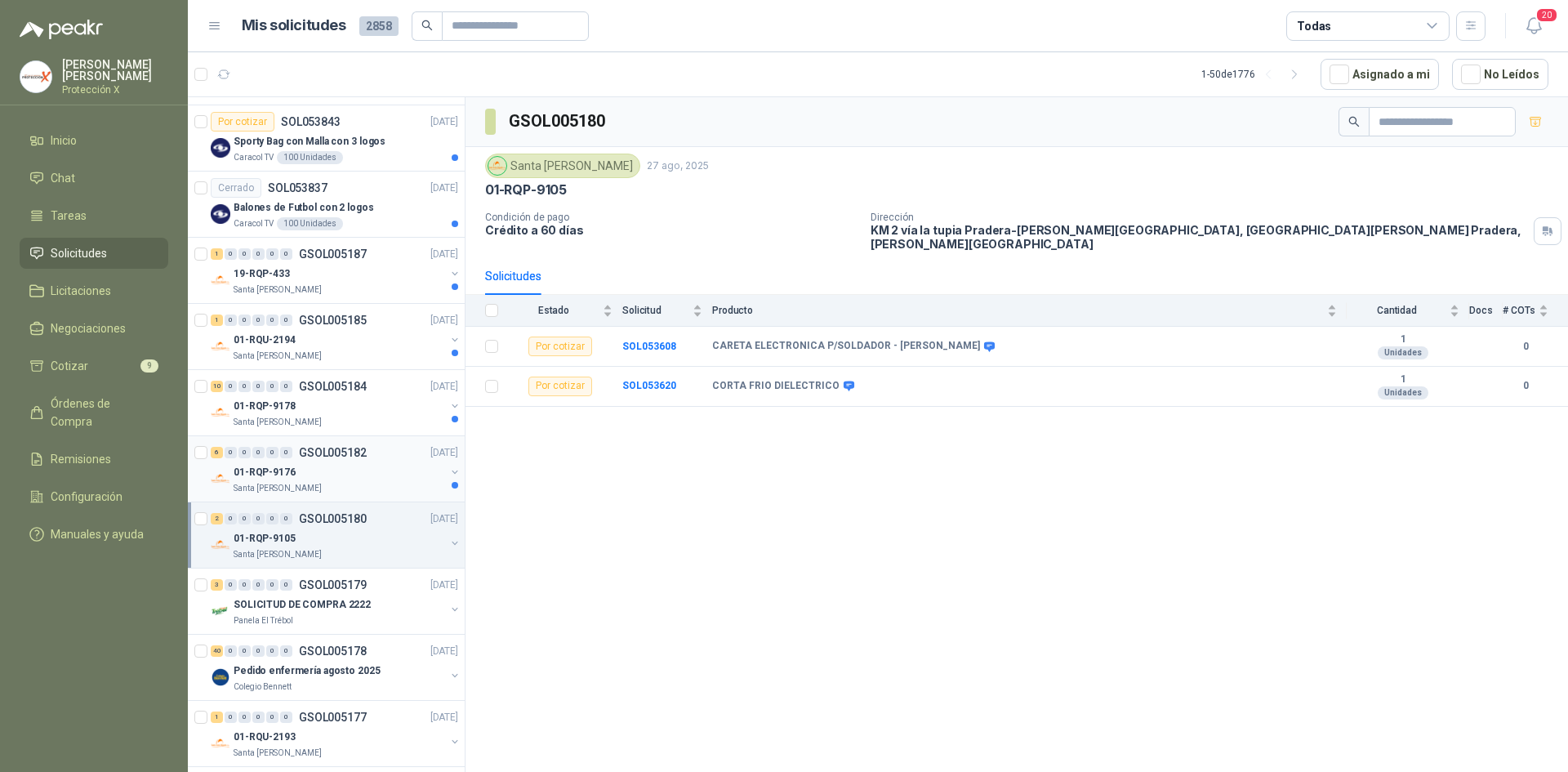
click at [347, 456] on p "GSOL005182" at bounding box center [333, 452] width 68 height 12
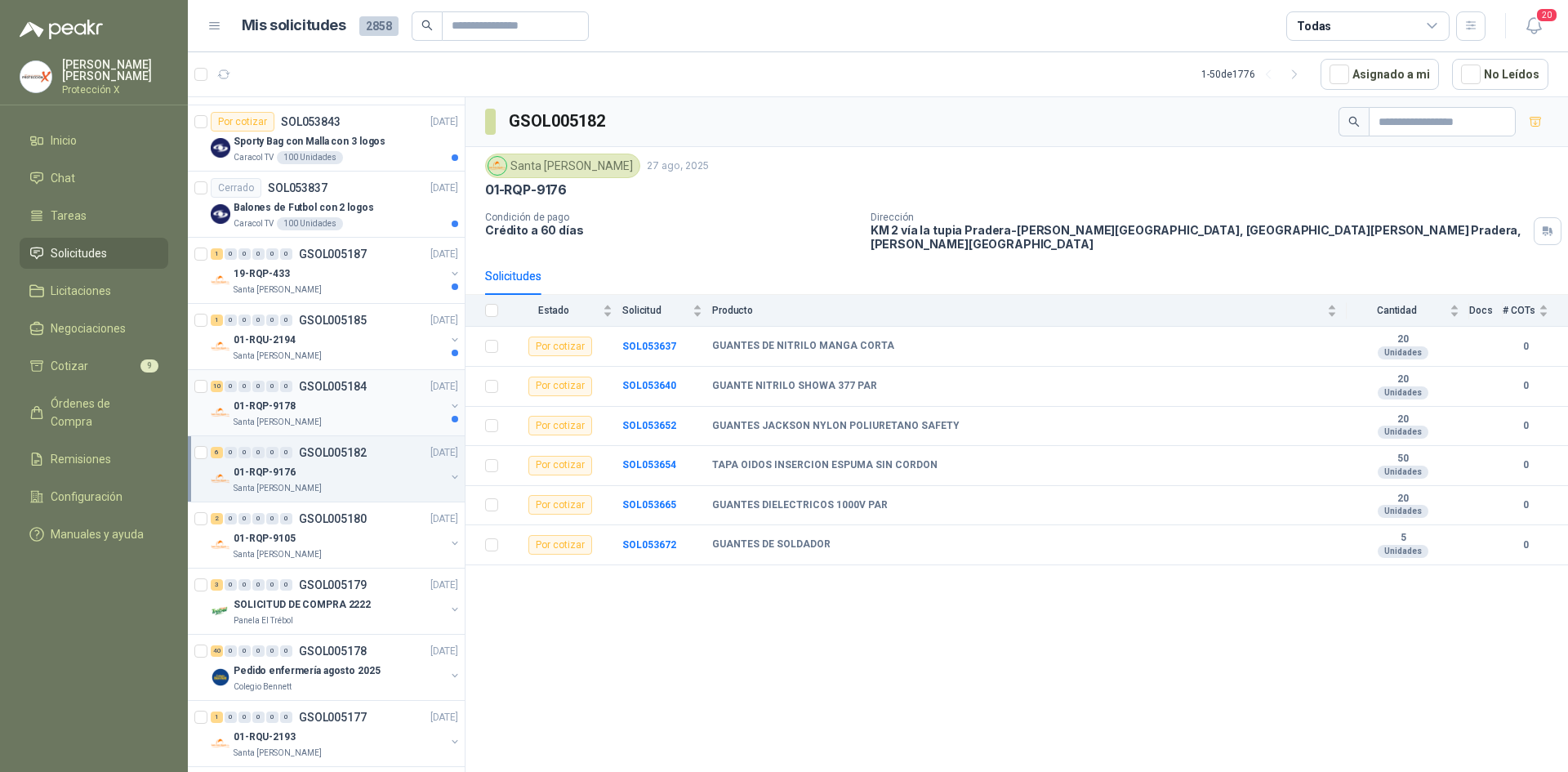
click at [348, 419] on div "Santa [PERSON_NAME]" at bounding box center [338, 423] width 211 height 13
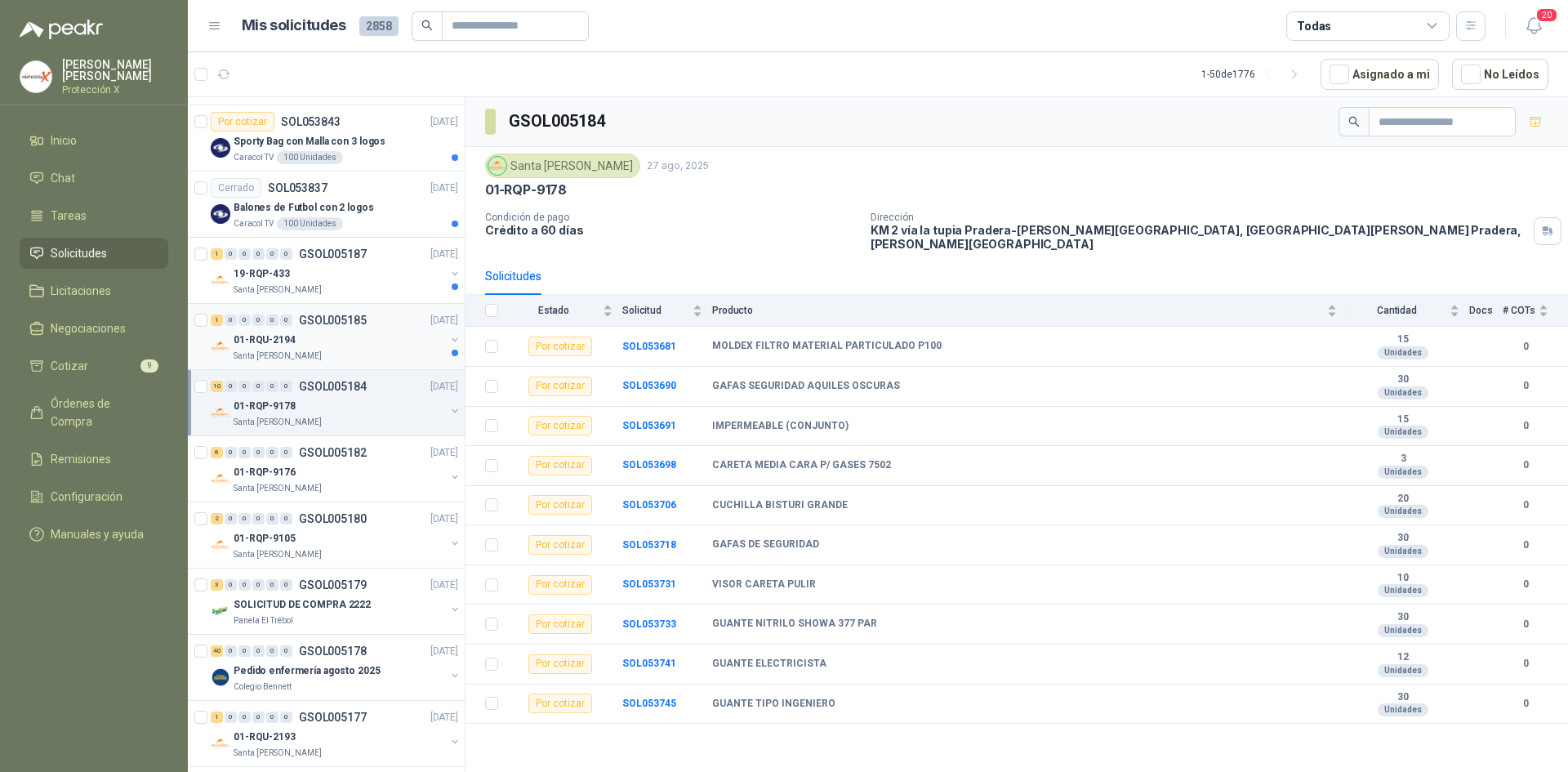
click at [349, 348] on div "01-RQU-2194" at bounding box center [338, 339] width 211 height 19
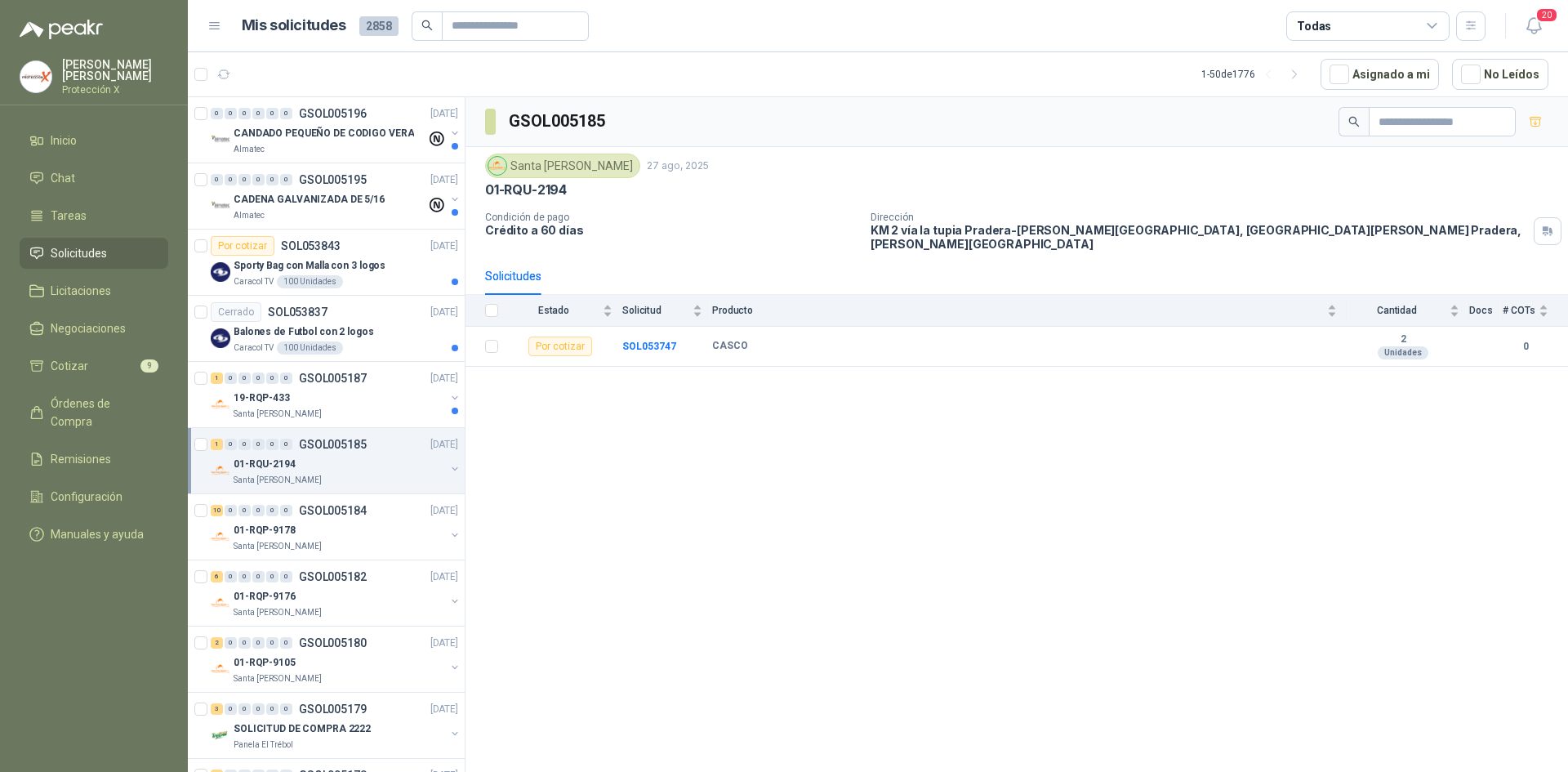
scroll to position [490, 0]
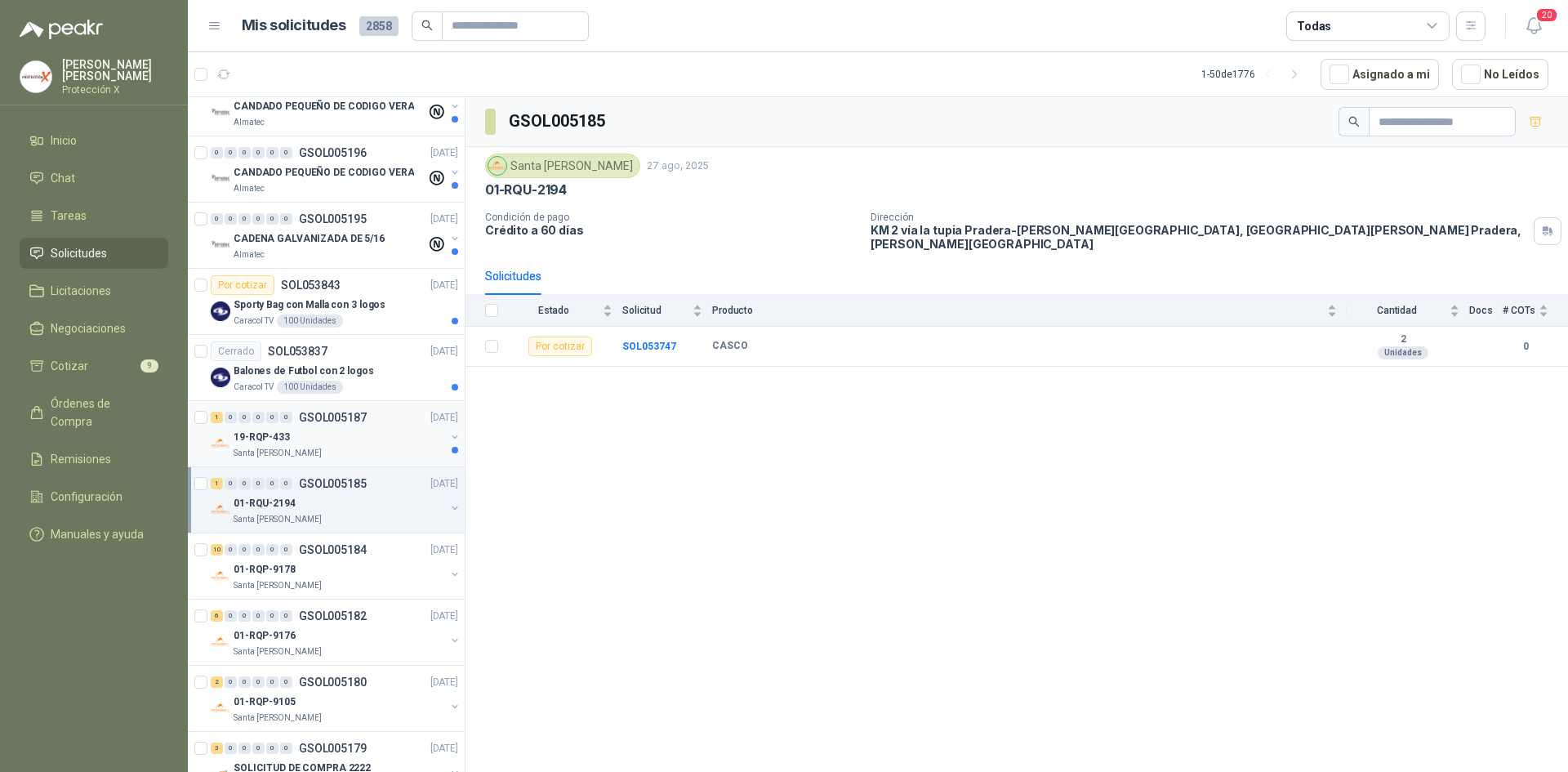
click at [350, 416] on p "GSOL005187" at bounding box center [333, 417] width 68 height 12
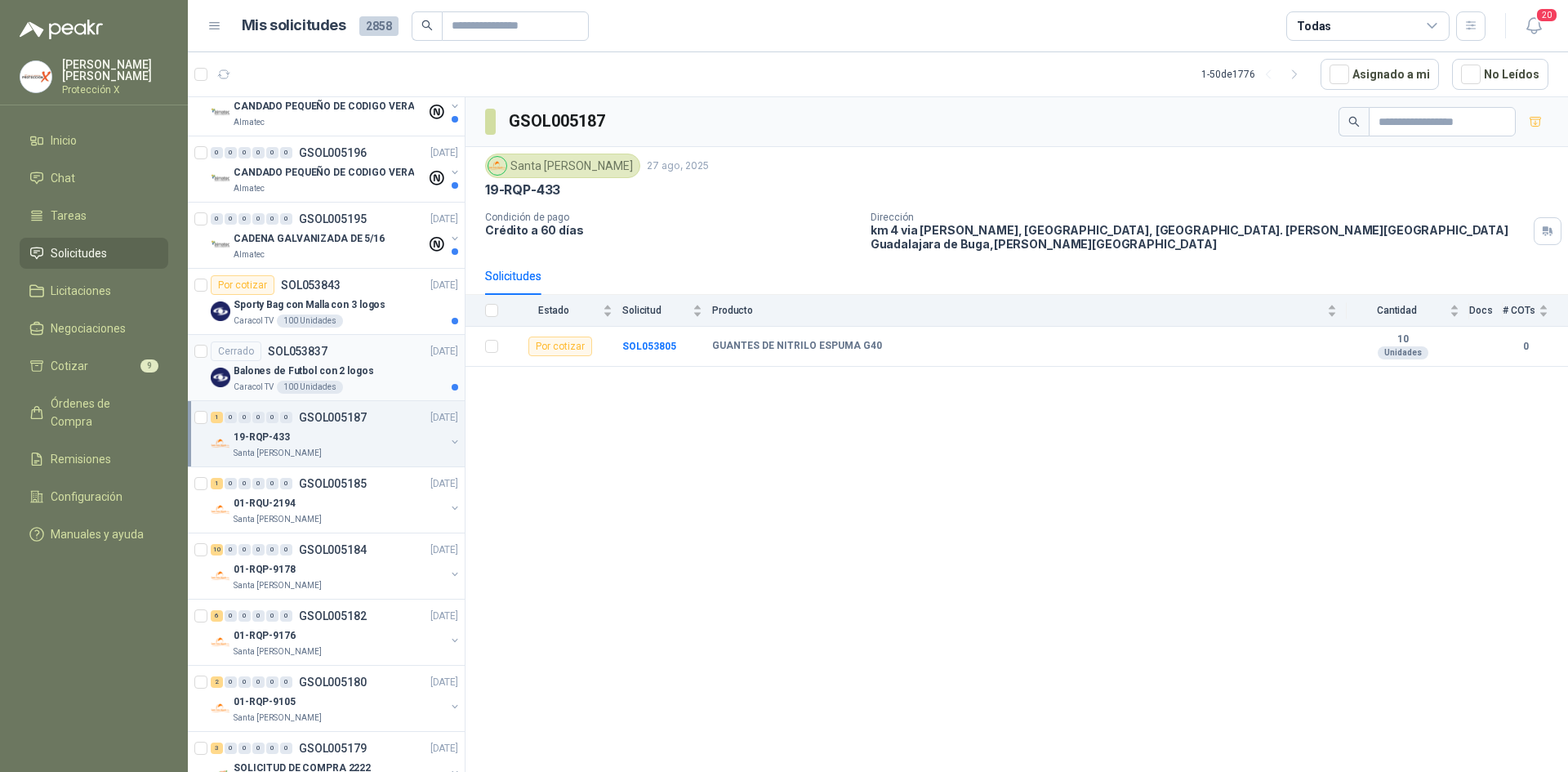
click at [349, 379] on div "Balones de Futbol con 2 logos" at bounding box center [346, 370] width 225 height 19
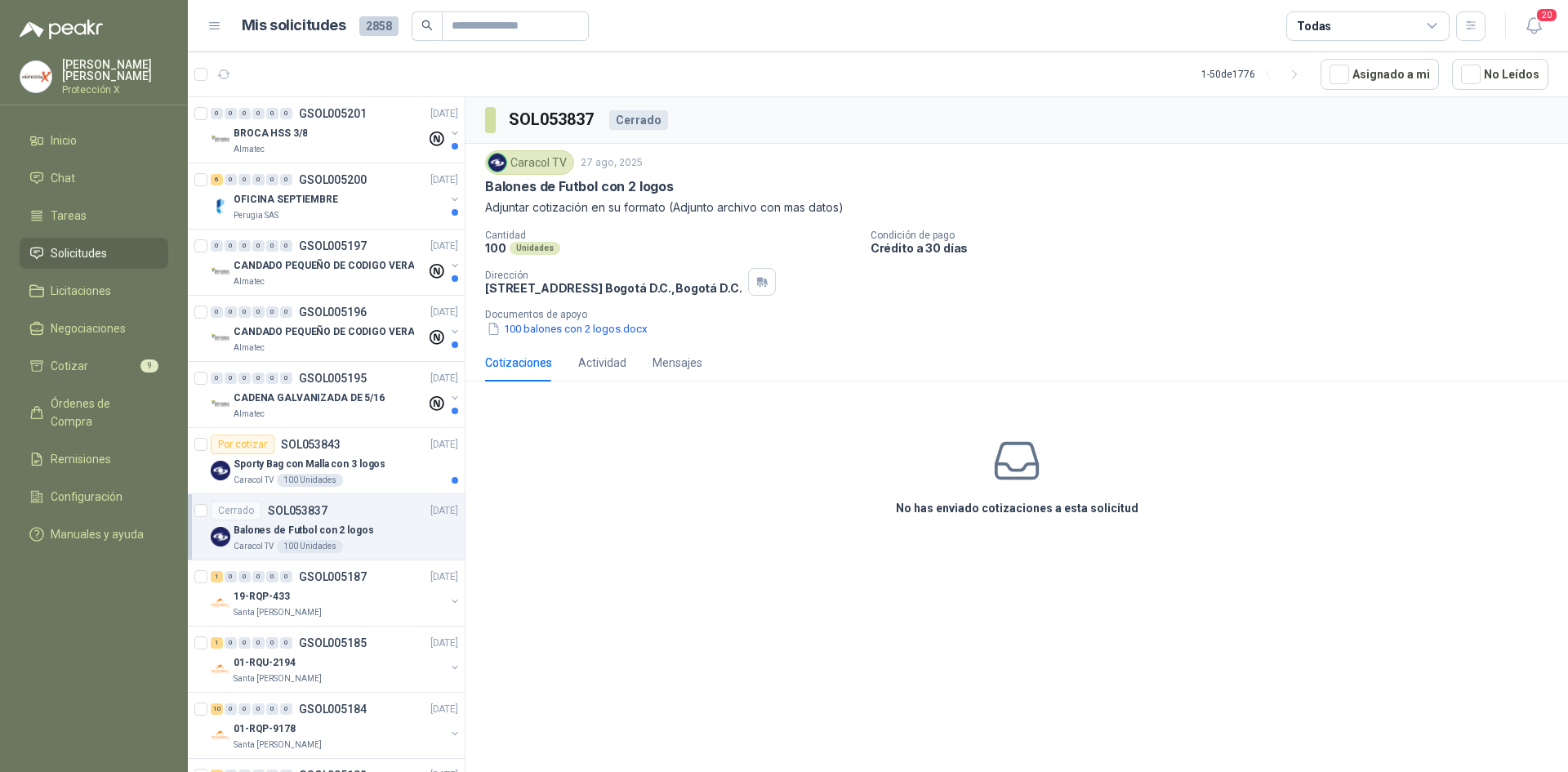
scroll to position [327, 0]
click at [302, 465] on p "Sporty Bag con Malla con 3 logos" at bounding box center [309, 468] width 152 height 16
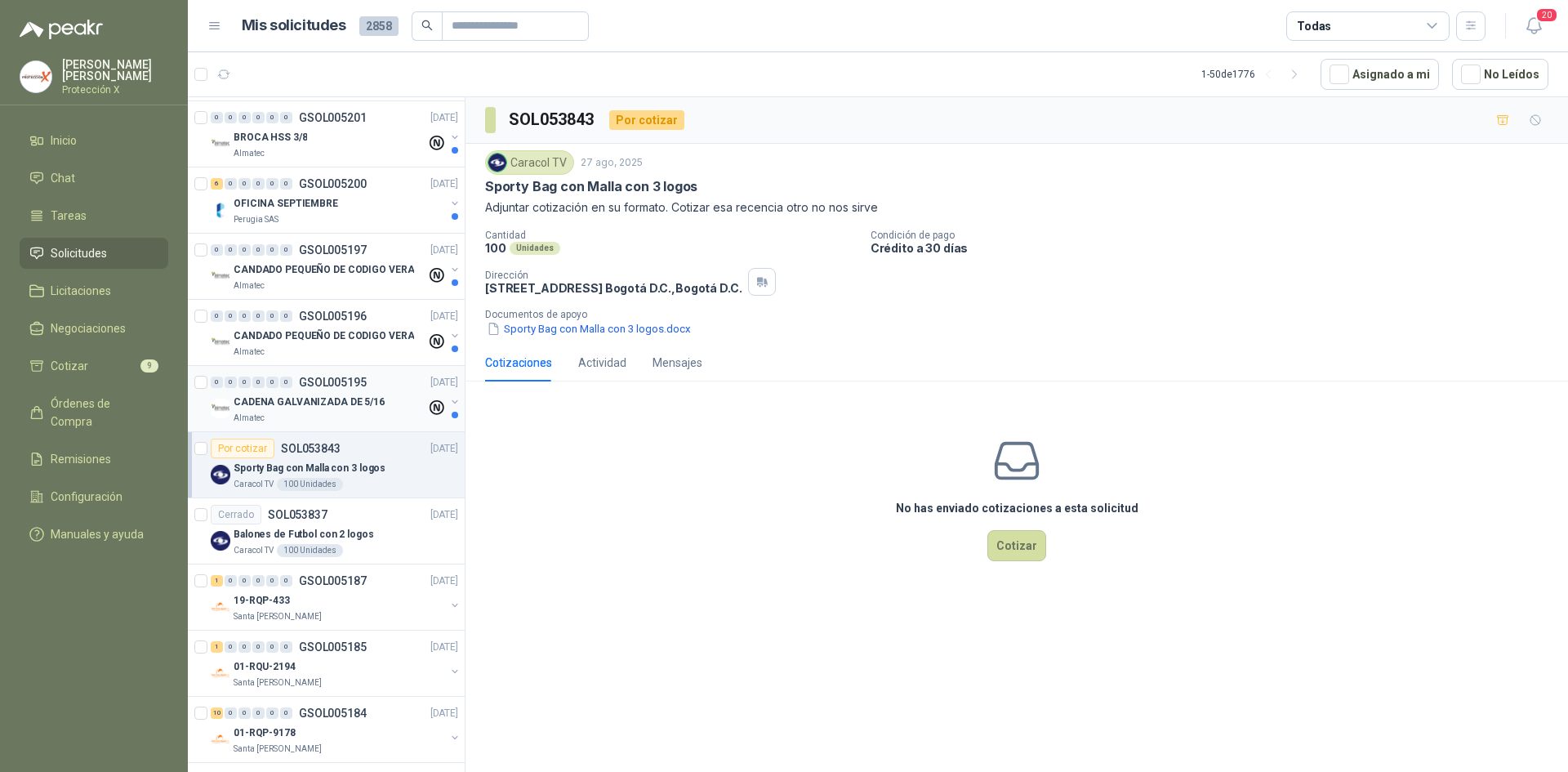
click at [352, 412] on div "Almatec" at bounding box center [329, 418] width 193 height 13
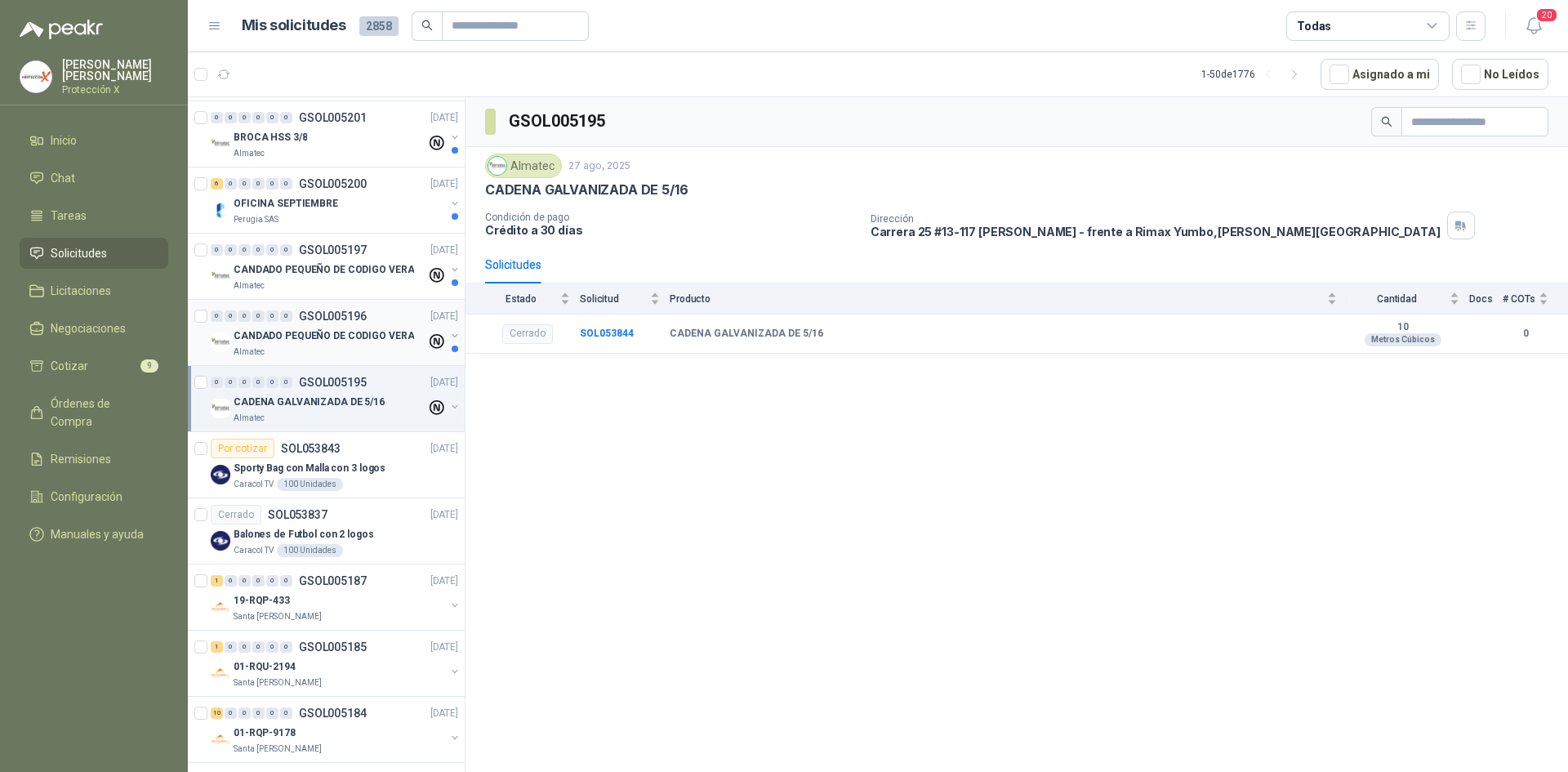
click at [355, 359] on div "0 0 0 0 0 0 GSOL005196 [DATE] CANDADO PEQUEÑO DE CODIGO VERA Almatec" at bounding box center [325, 333] width 277 height 66
click at [355, 344] on div "CANDADO PEQUEÑO DE CODIGO VERA" at bounding box center [329, 335] width 193 height 19
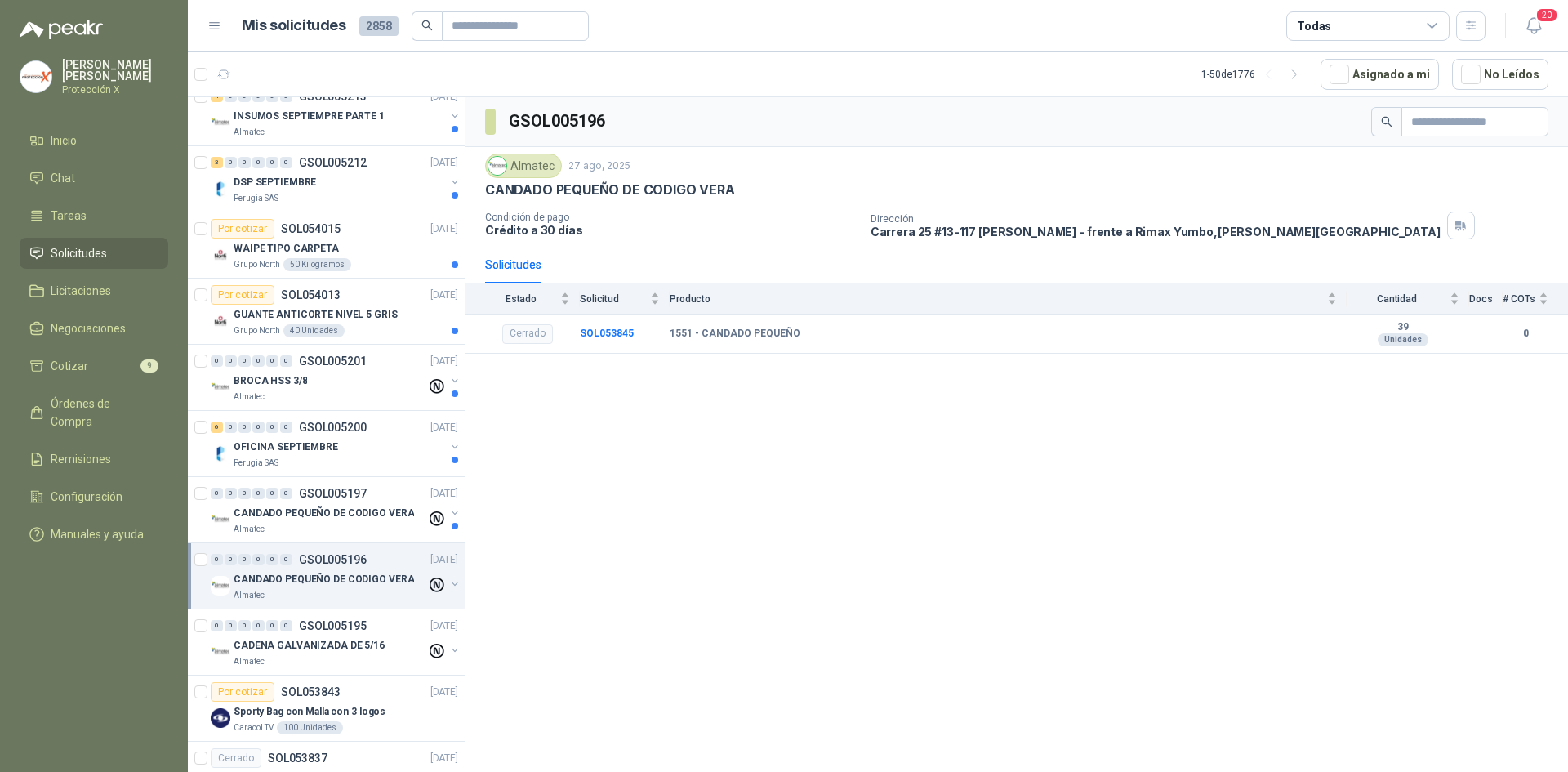
scroll to position [81, 0]
click at [305, 508] on p "CANDADO PEQUEÑO DE CODIGO VERA" at bounding box center [323, 515] width 180 height 16
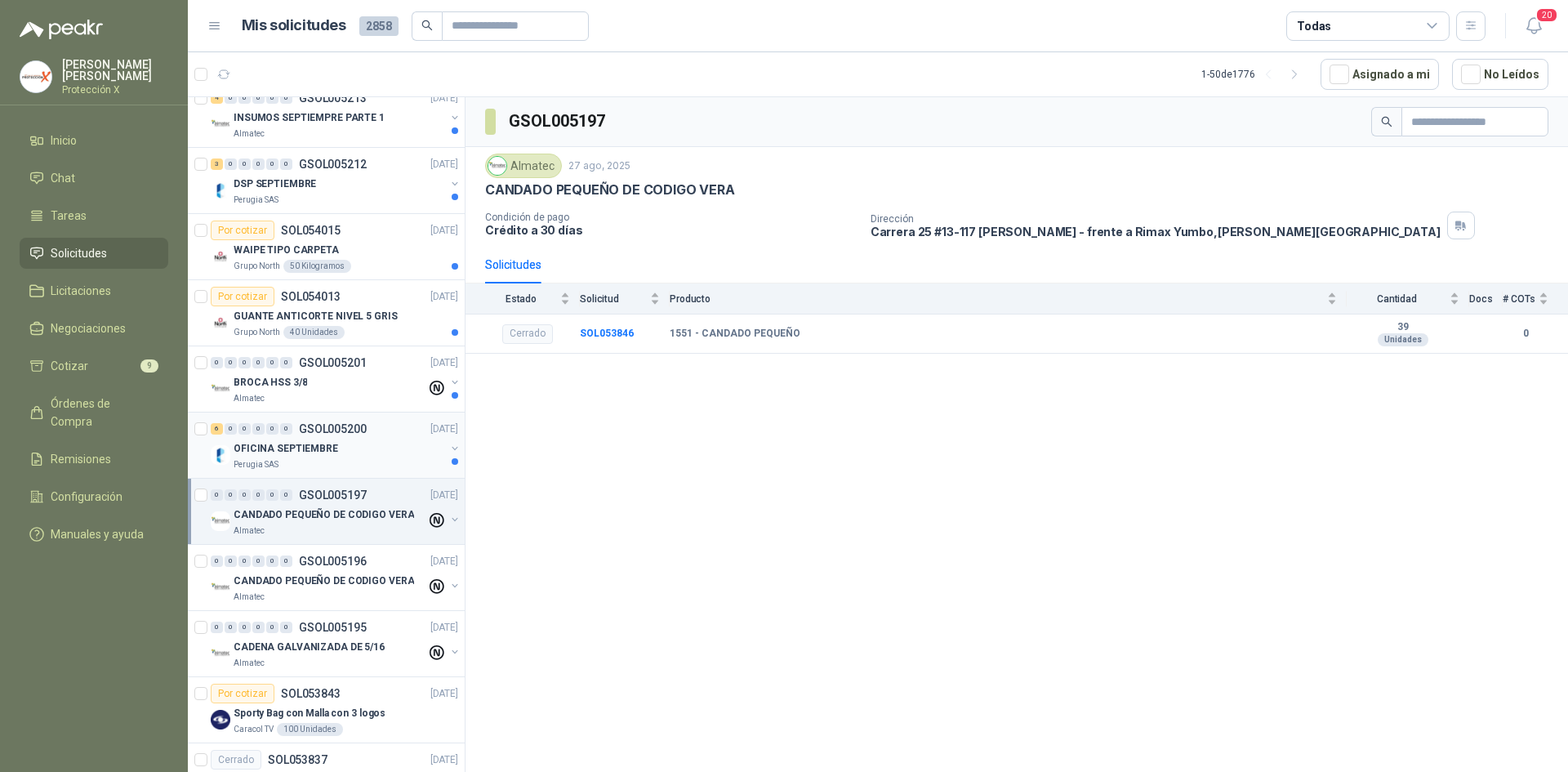
click at [338, 434] on p "GSOL005200" at bounding box center [333, 429] width 68 height 12
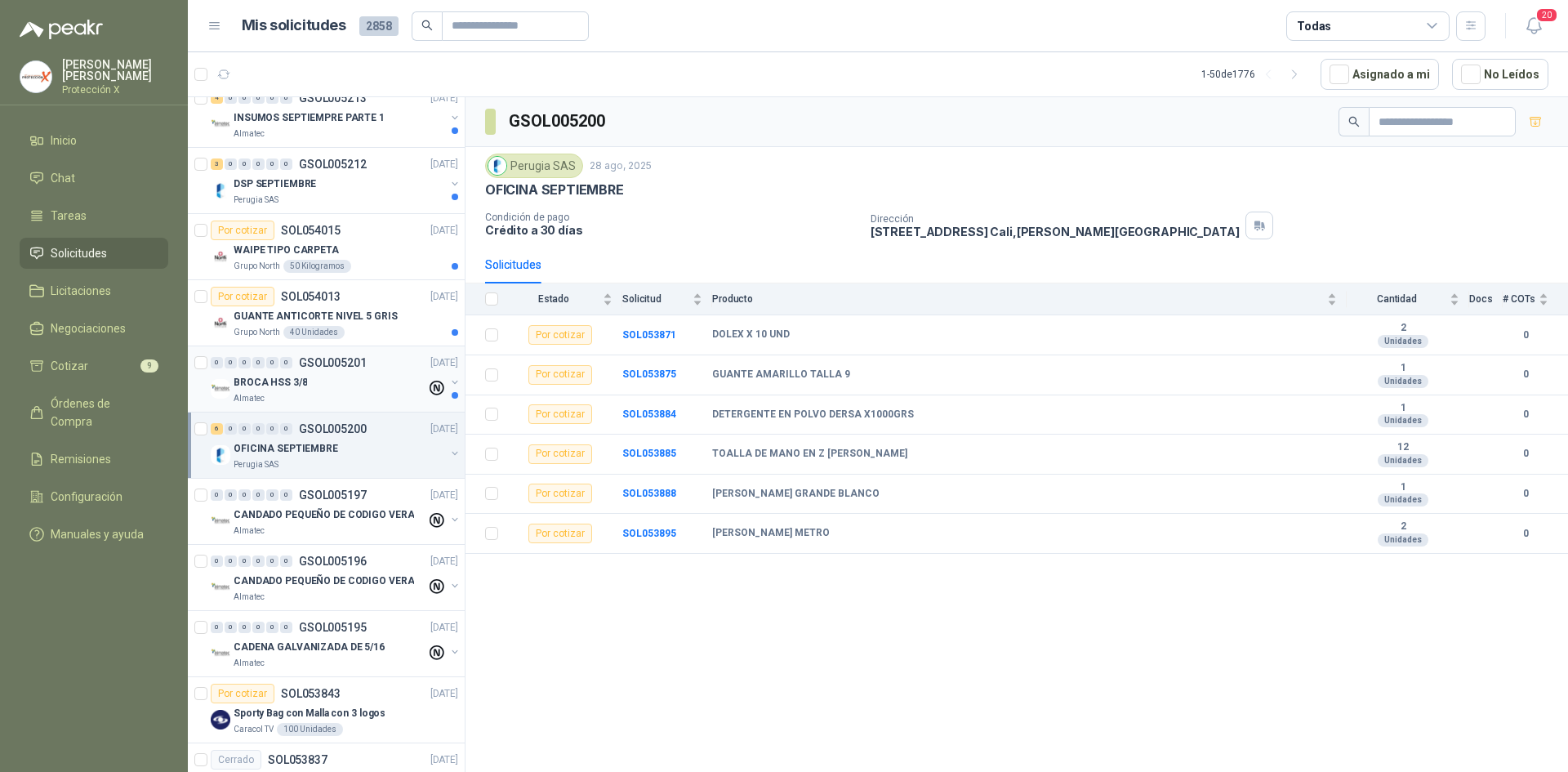
click at [338, 385] on div "BROCA HSS 3/8" at bounding box center [329, 381] width 193 height 19
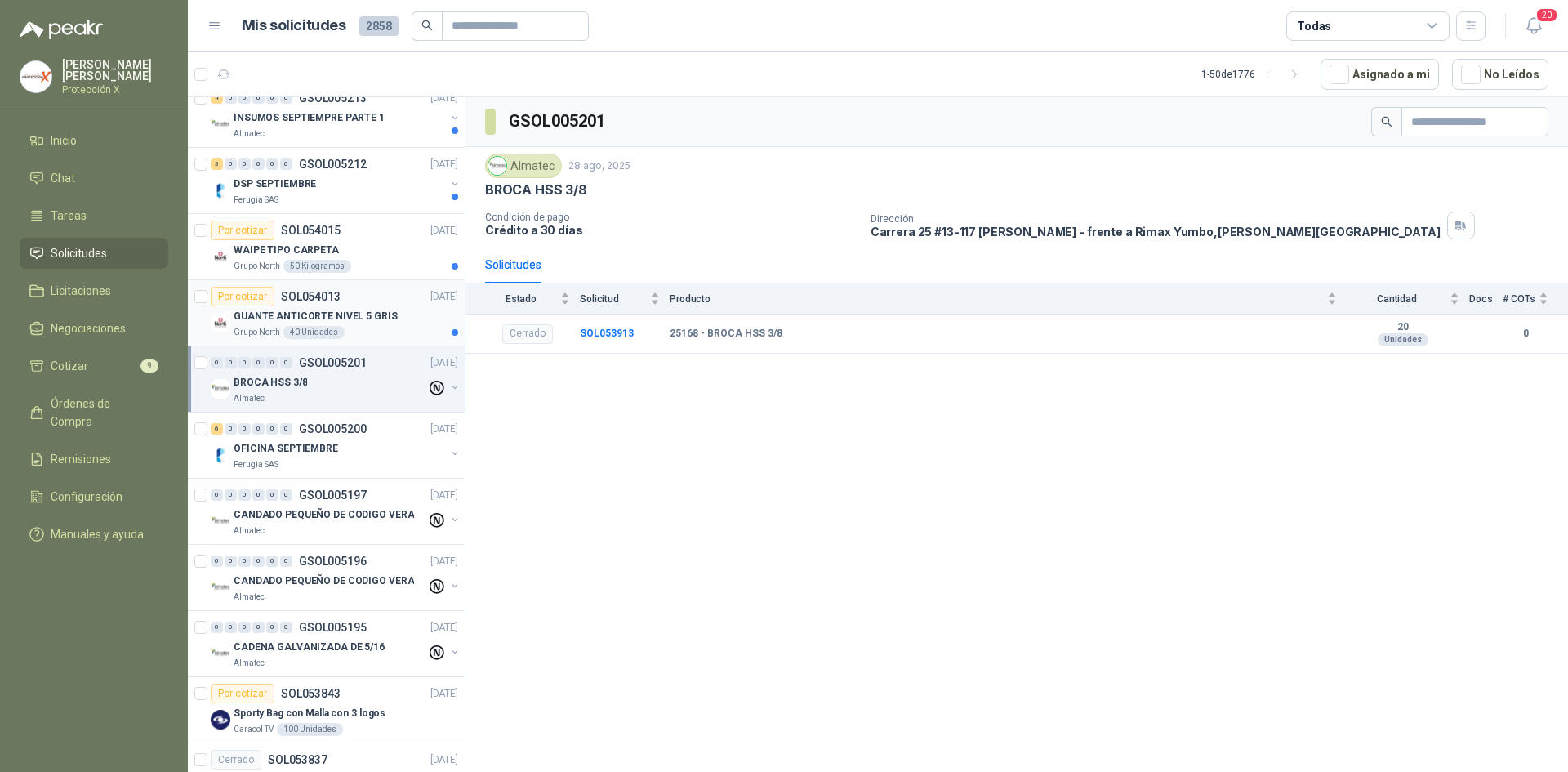
click at [360, 315] on p "GUANTE ANTICORTE NIVEL 5 GRIS" at bounding box center [315, 316] width 165 height 16
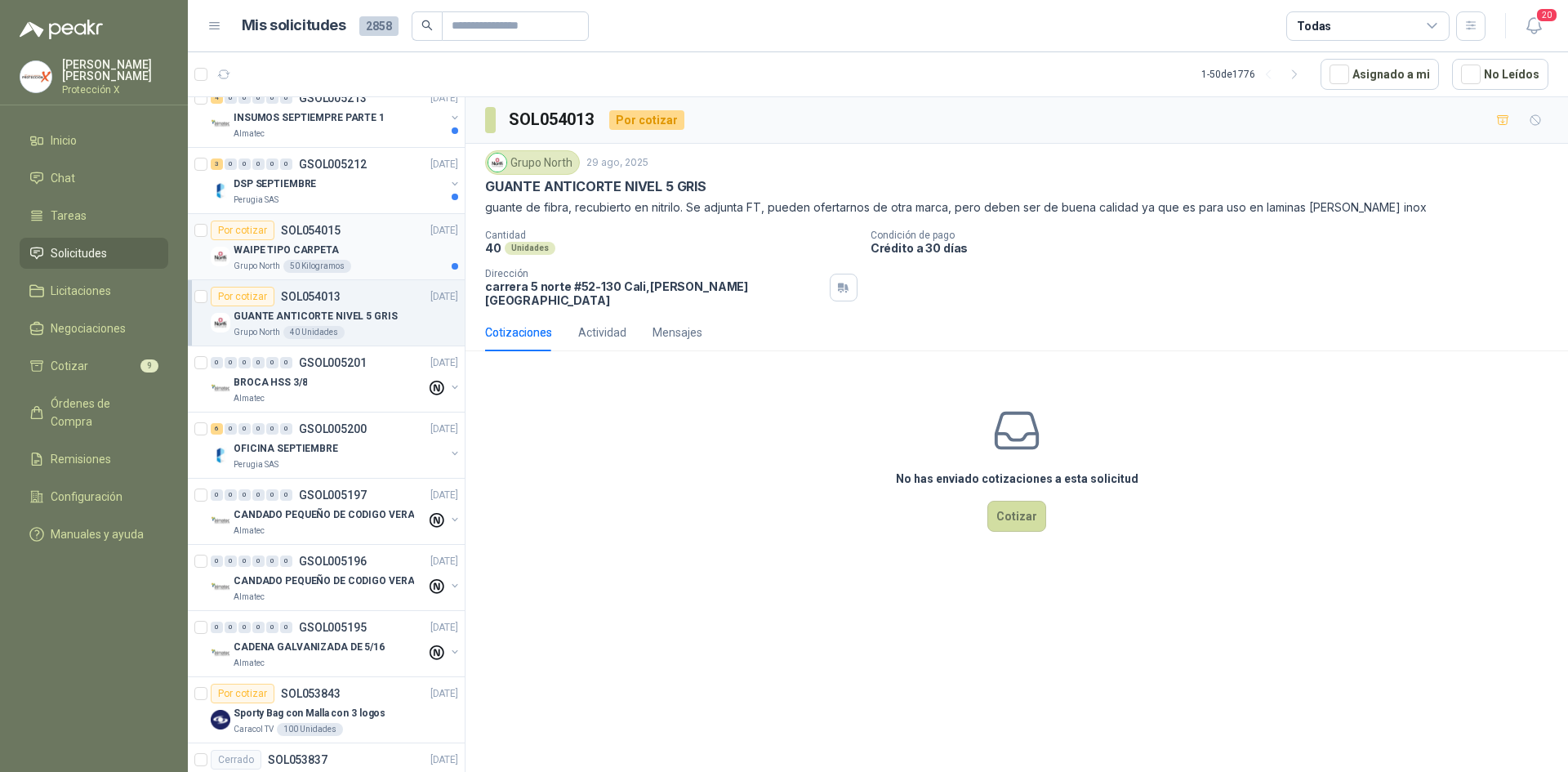
click at [380, 242] on div "WAIPE TIPO CARPETA" at bounding box center [346, 250] width 225 height 19
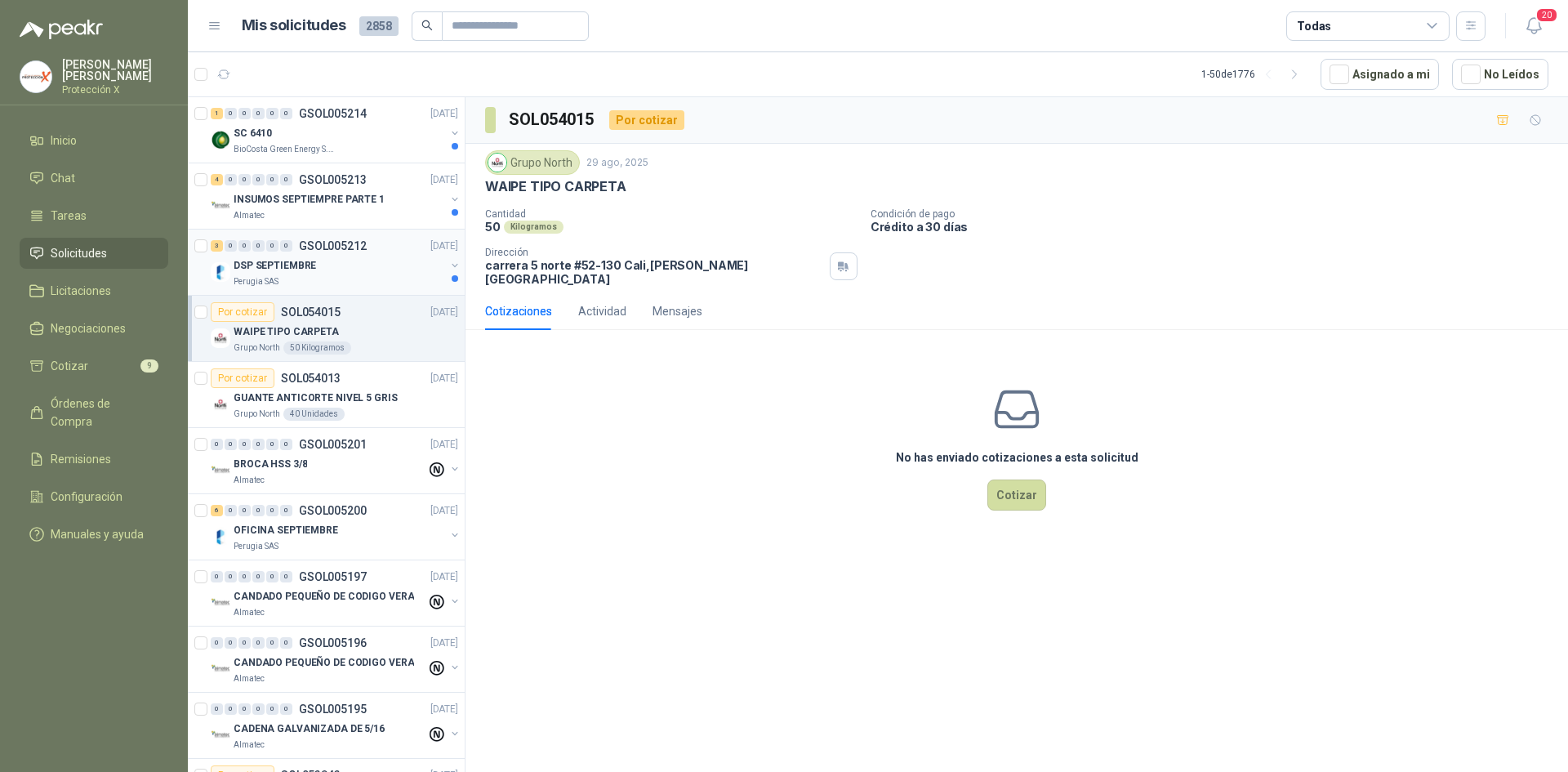
click at [371, 286] on div "Perugia SAS" at bounding box center [338, 282] width 211 height 13
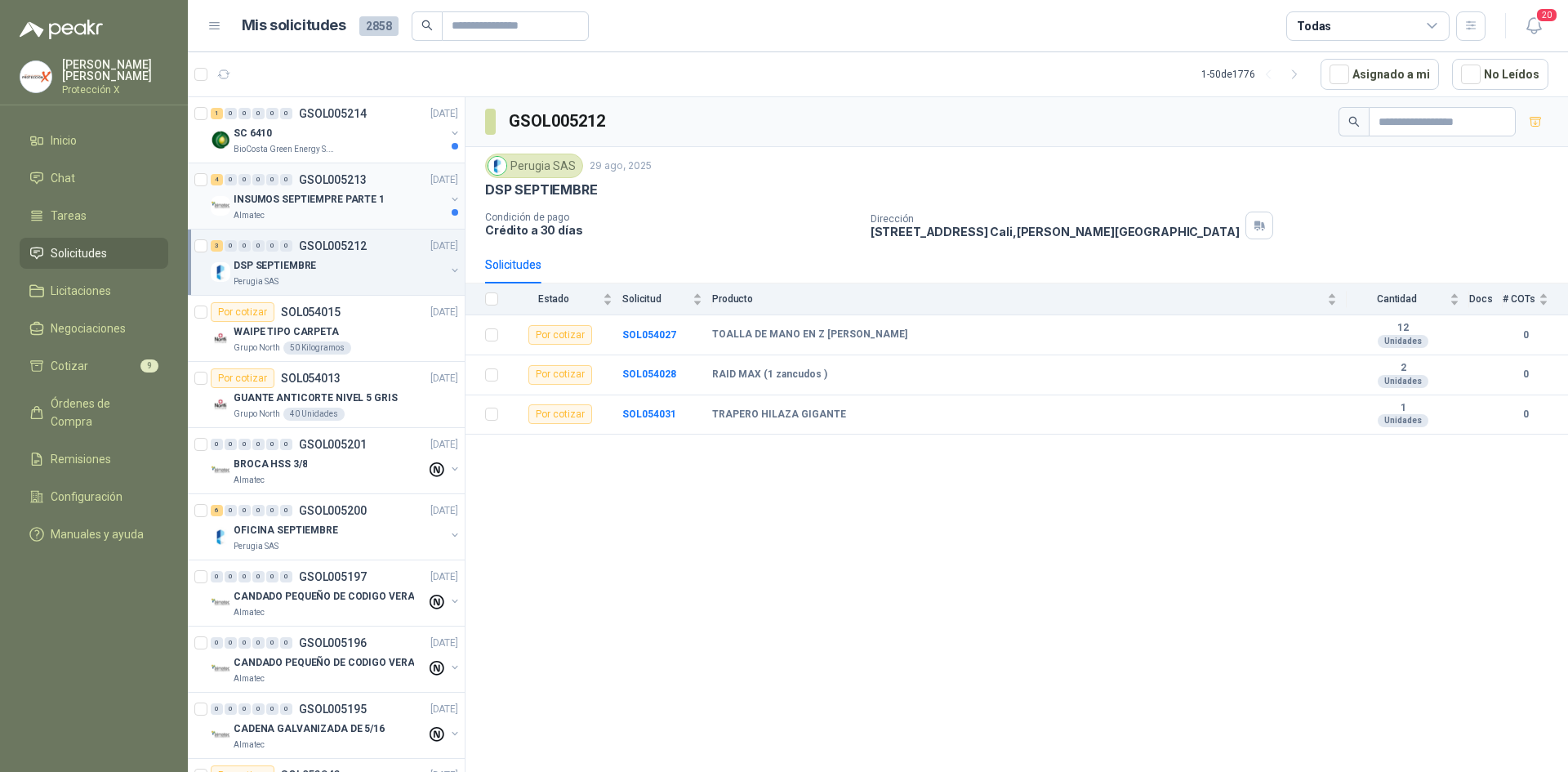
click at [355, 218] on div "Almatec" at bounding box center [338, 216] width 211 height 13
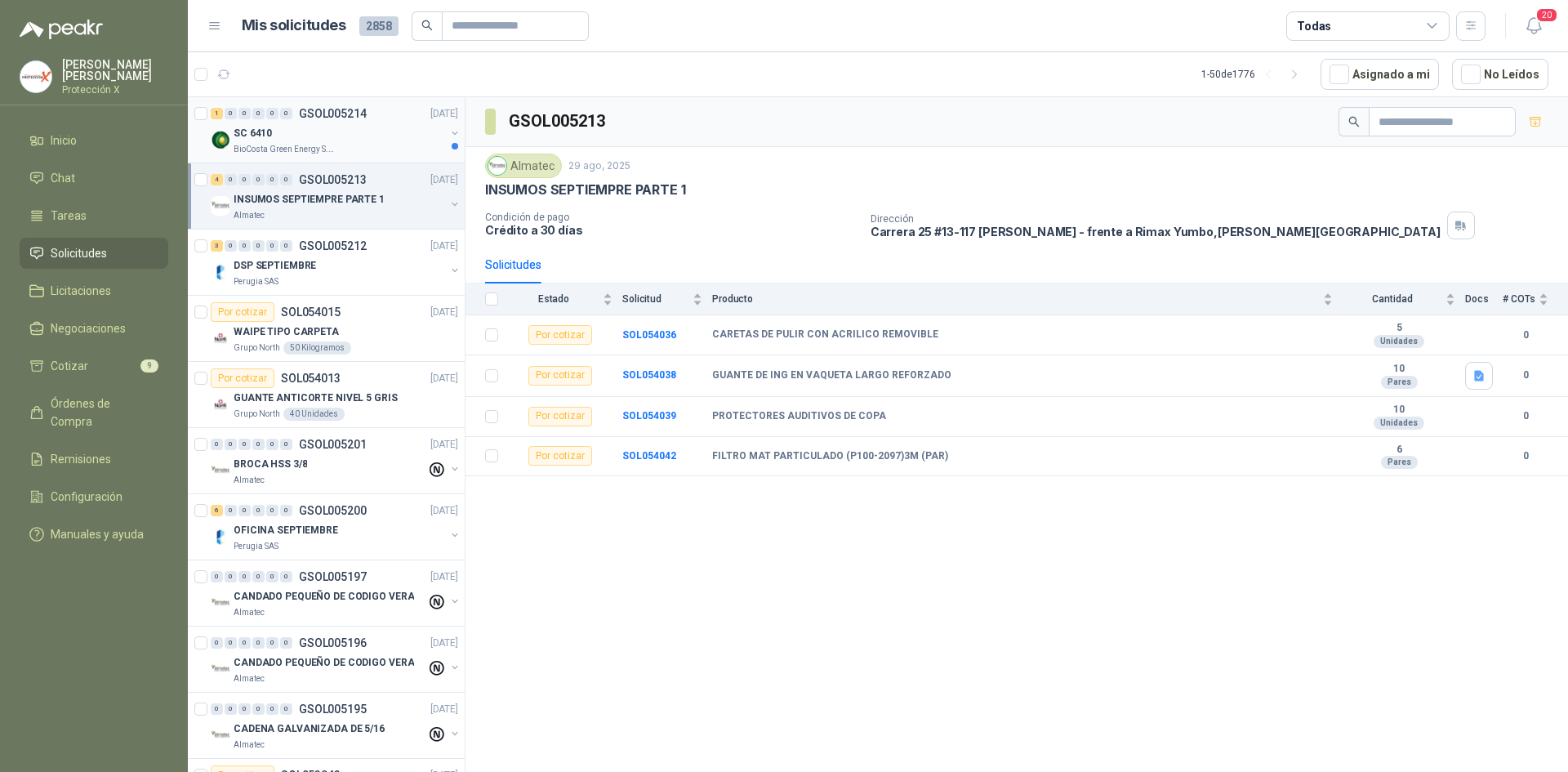
click at [346, 145] on div "BioCosta Green Energy S.A.S" at bounding box center [338, 149] width 211 height 13
